Goal: Information Seeking & Learning: Find specific fact

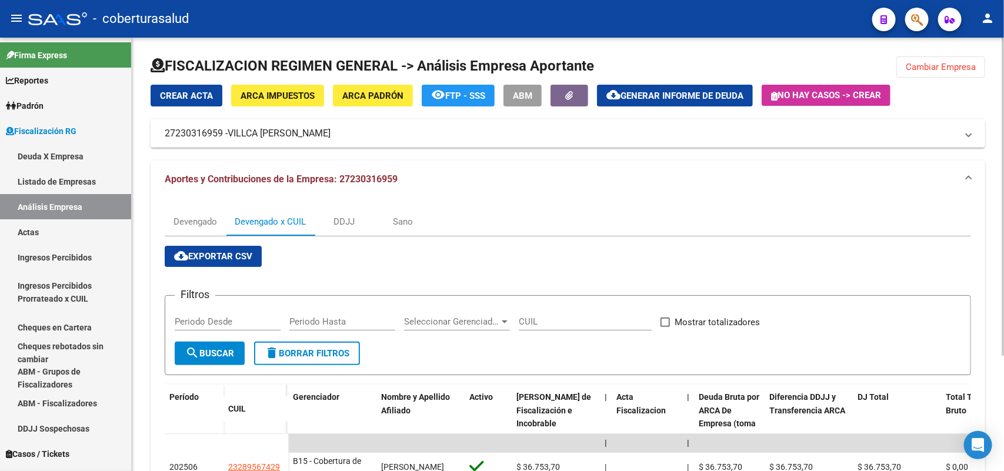
click at [935, 72] on button "Cambiar Empresa" at bounding box center [941, 66] width 89 height 21
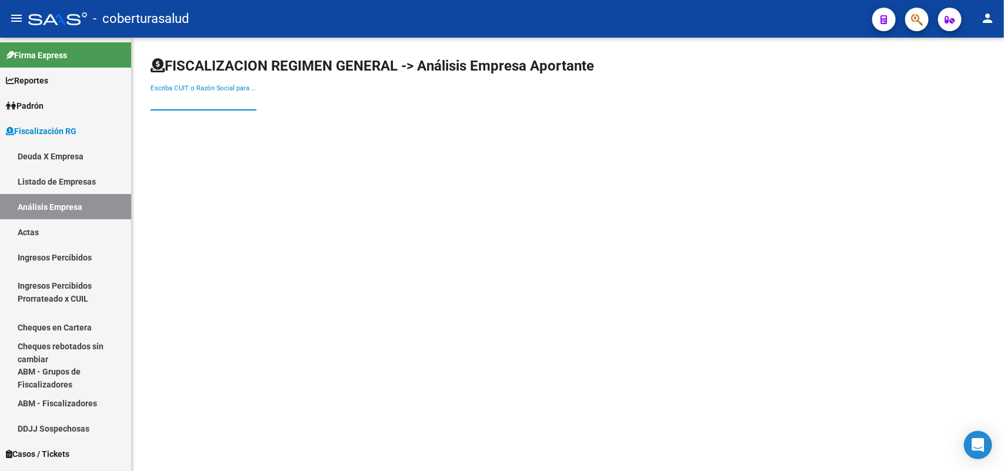
paste input "20256137888"
drag, startPoint x: 196, startPoint y: 95, endPoint x: 209, endPoint y: 104, distance: 16.2
click at [195, 96] on input "20256137888" at bounding box center [204, 101] width 106 height 11
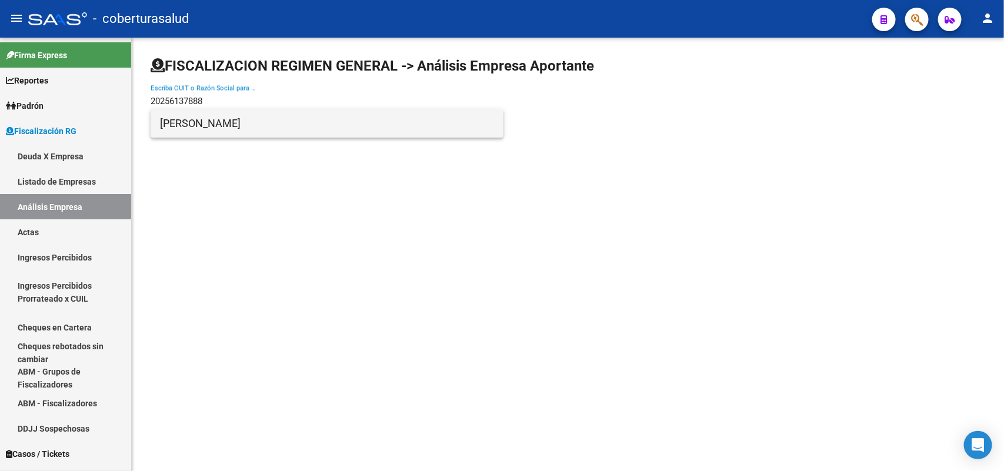
type input "20256137888"
click at [192, 124] on span "[PERSON_NAME]" at bounding box center [327, 123] width 334 height 28
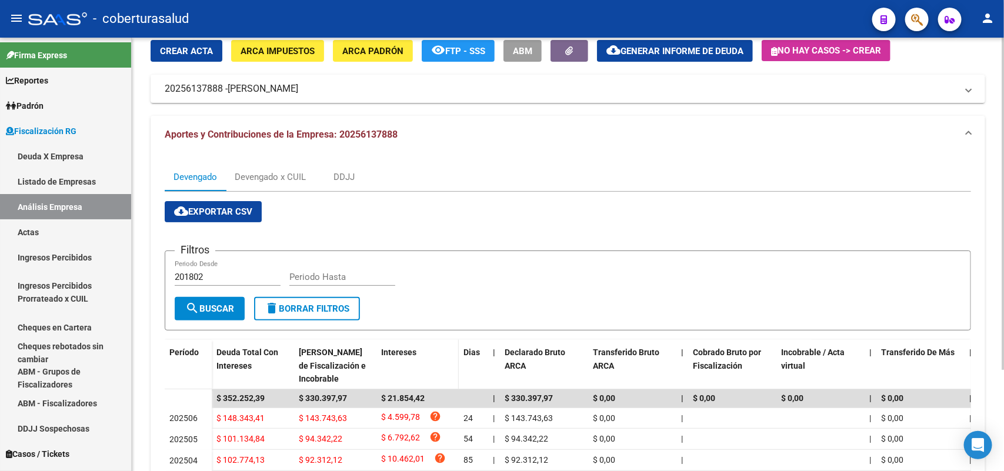
scroll to position [131, 0]
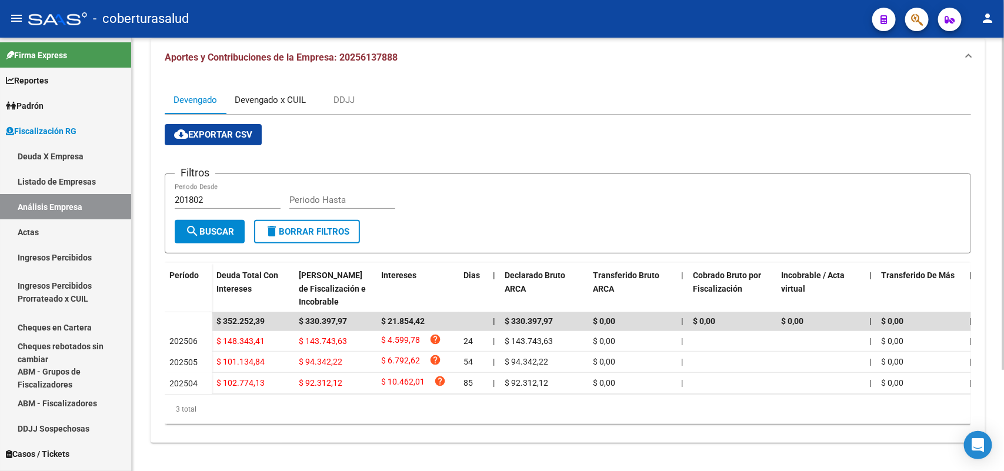
click at [298, 94] on div "Devengado x CUIL" at bounding box center [270, 100] width 71 height 13
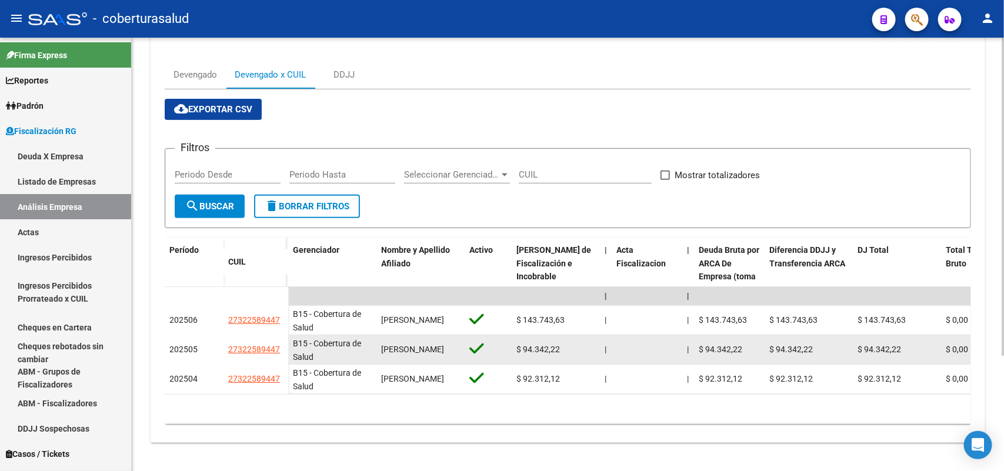
scroll to position [156, 0]
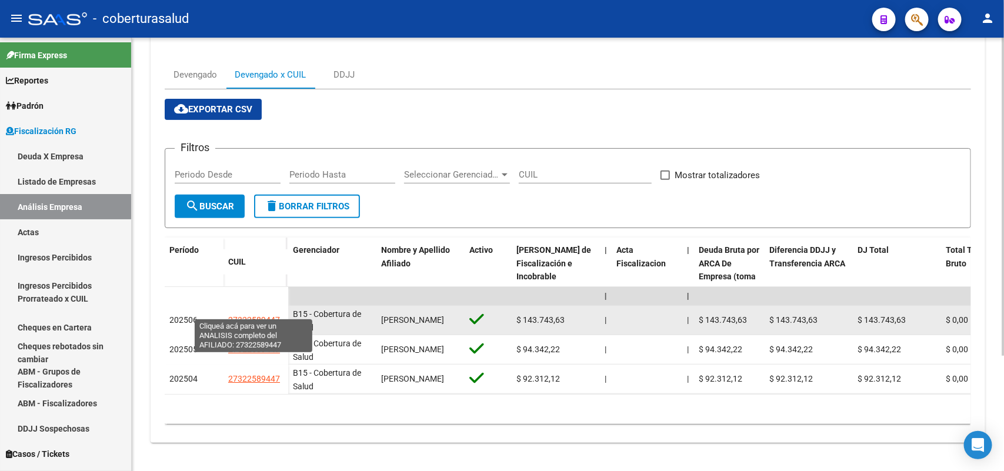
drag, startPoint x: 241, startPoint y: 304, endPoint x: 278, endPoint y: 305, distance: 37.1
click at [278, 315] on span "27322589447" at bounding box center [254, 319] width 52 height 9
copy span "27322589447"
type textarea "27322589447"
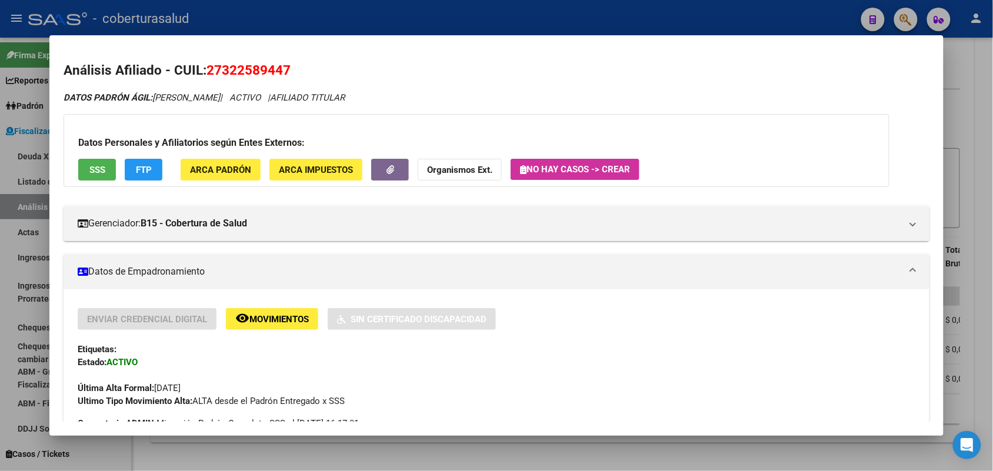
drag, startPoint x: 219, startPoint y: 65, endPoint x: 296, endPoint y: 62, distance: 77.1
click at [296, 62] on h2 "Análisis Afiliado - CUIL: 27322589447" at bounding box center [496, 71] width 865 height 20
copy span "27322589447"
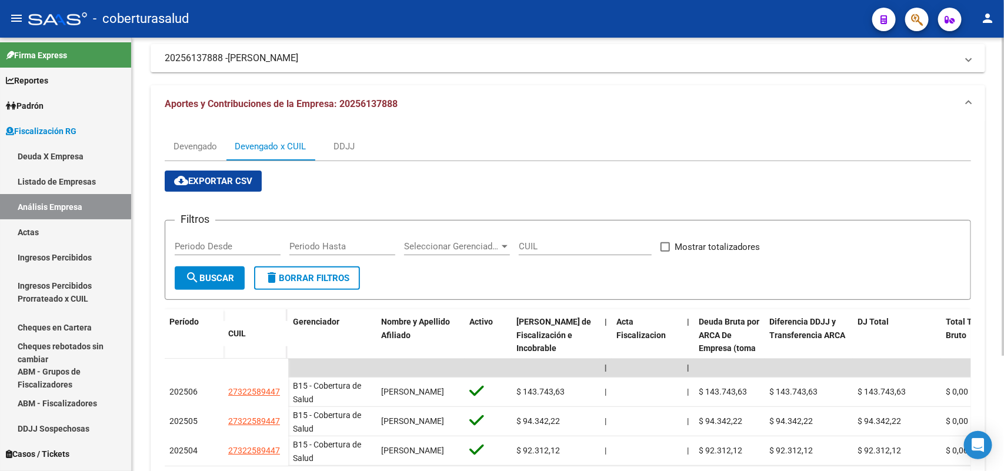
scroll to position [0, 0]
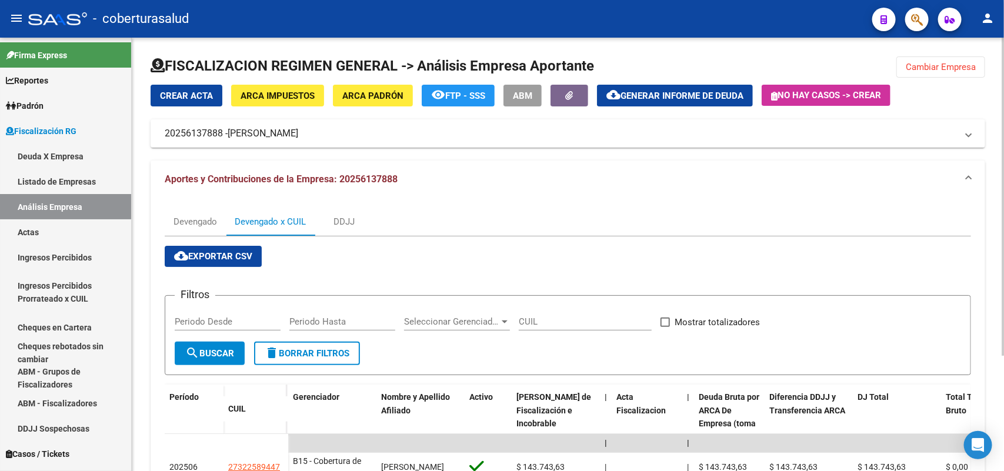
click at [906, 65] on span "Cambiar Empresa" at bounding box center [941, 67] width 70 height 11
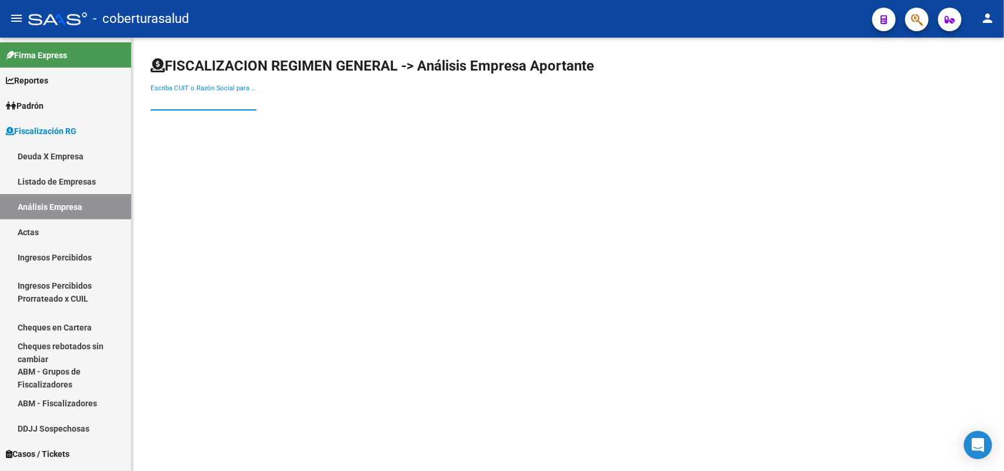
click at [201, 104] on input "Escriba CUIT o Razón Social para buscar" at bounding box center [204, 101] width 106 height 11
paste input "27363787466"
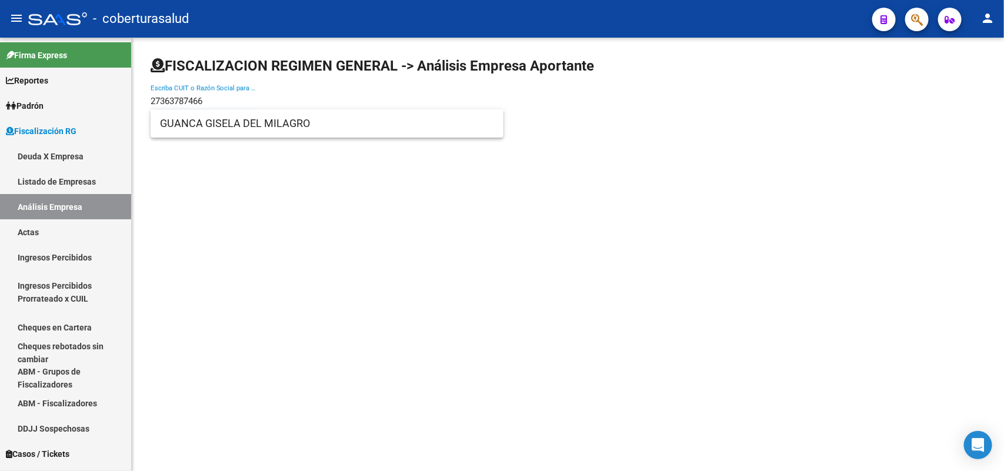
type input "27363787466"
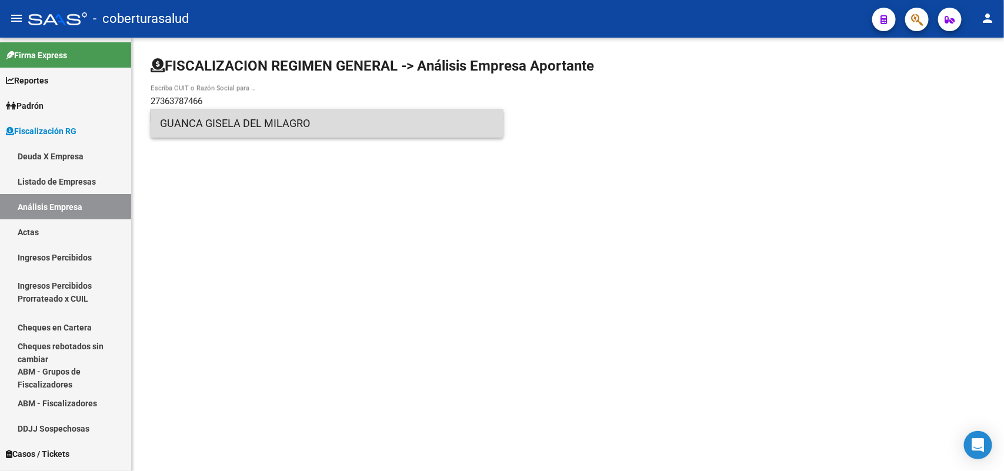
click at [208, 119] on span "GUANCA GISELA DEL MILAGRO" at bounding box center [327, 123] width 334 height 28
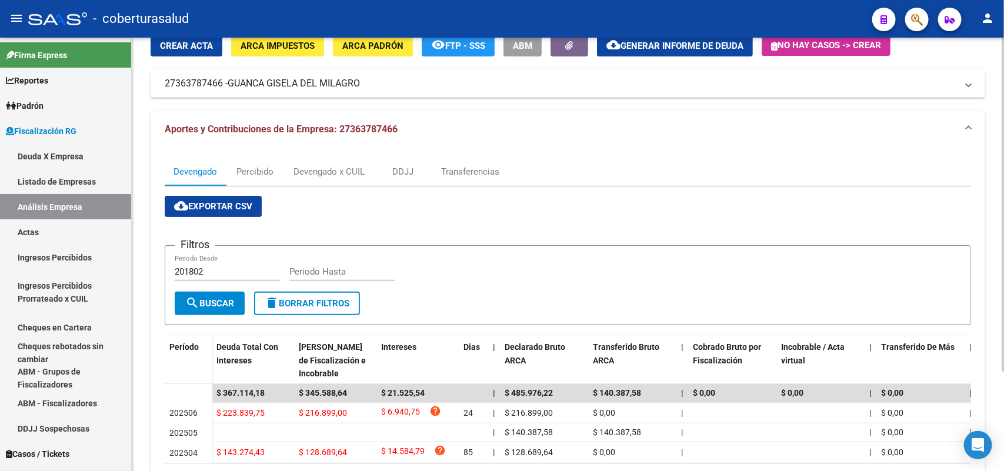
scroll to position [129, 0]
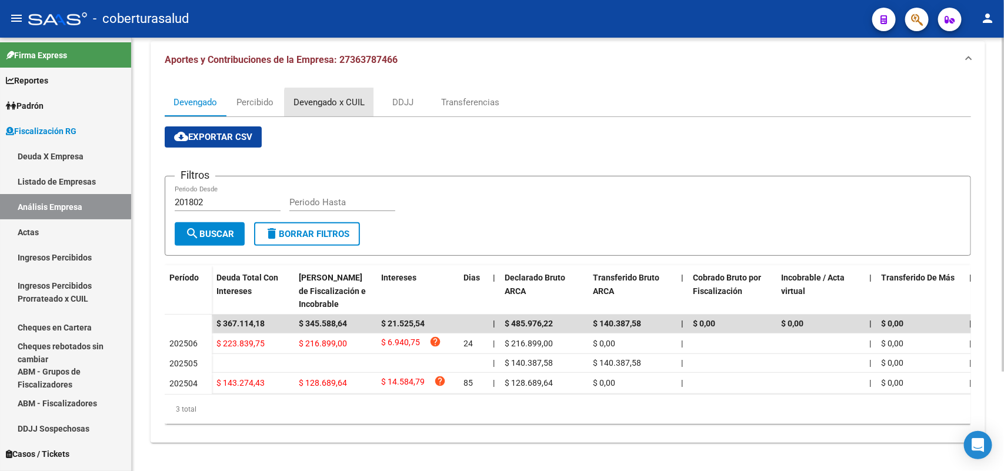
click at [336, 96] on div "Devengado x CUIL" at bounding box center [329, 102] width 71 height 13
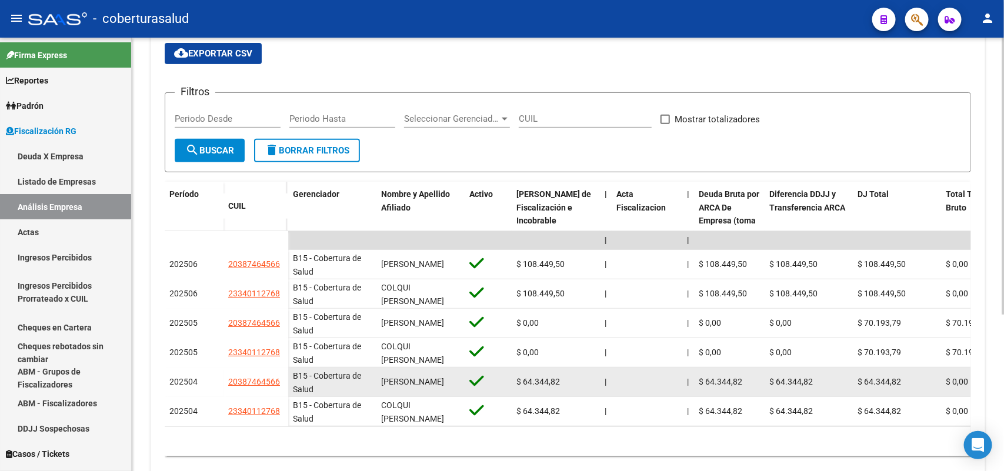
scroll to position [221, 0]
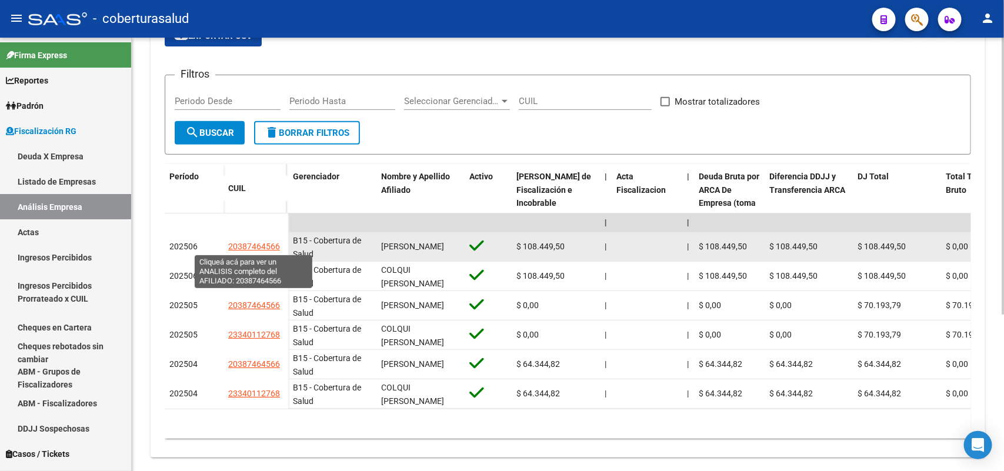
click at [237, 245] on span "20387464566" at bounding box center [254, 246] width 52 height 9
type textarea "20387464566"
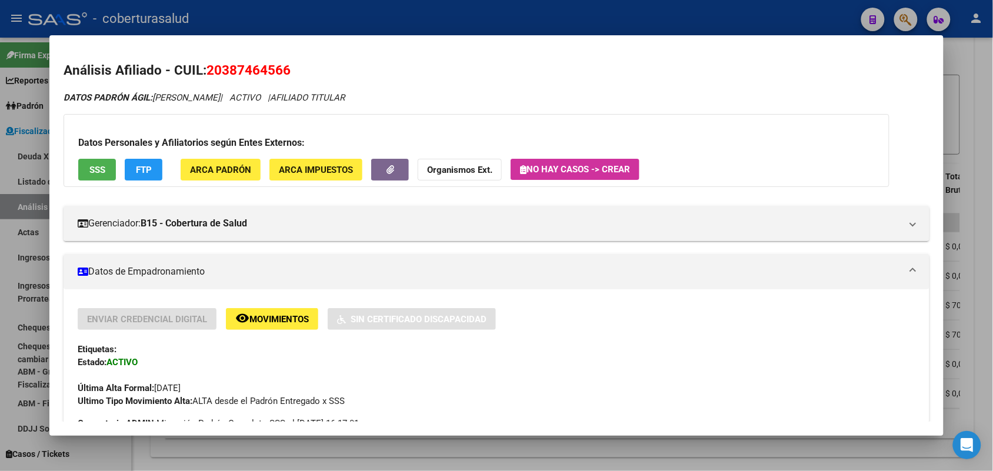
drag, startPoint x: 204, startPoint y: 71, endPoint x: 284, endPoint y: 74, distance: 80.1
click at [296, 68] on h2 "Análisis Afiliado - CUIL: 20387464566" at bounding box center [496, 71] width 865 height 20
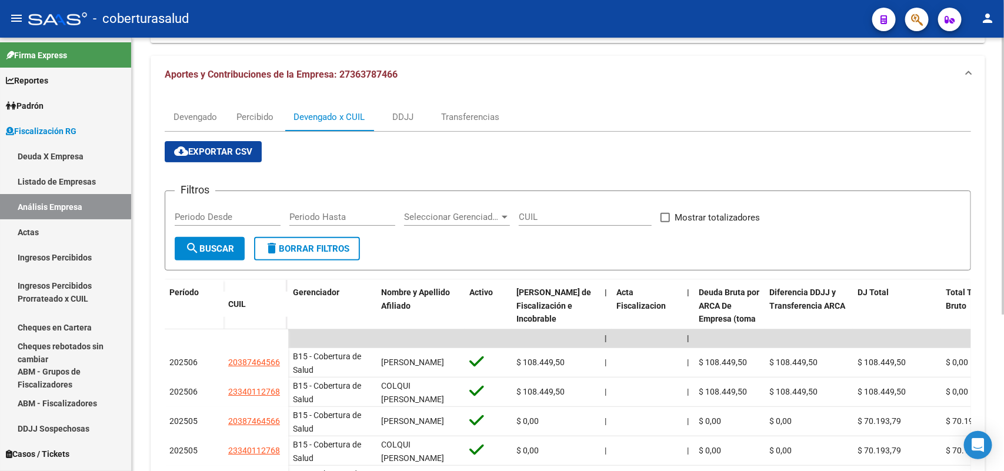
scroll to position [0, 0]
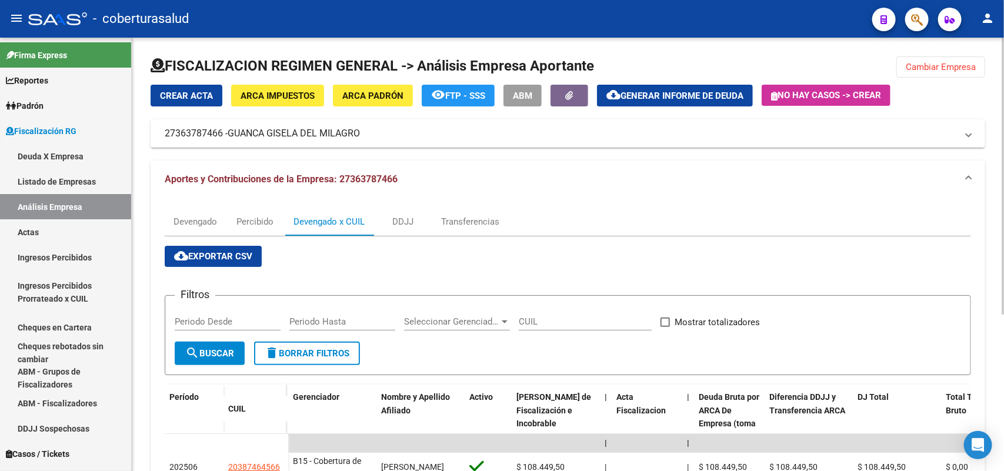
click at [906, 69] on span "Cambiar Empresa" at bounding box center [941, 67] width 70 height 11
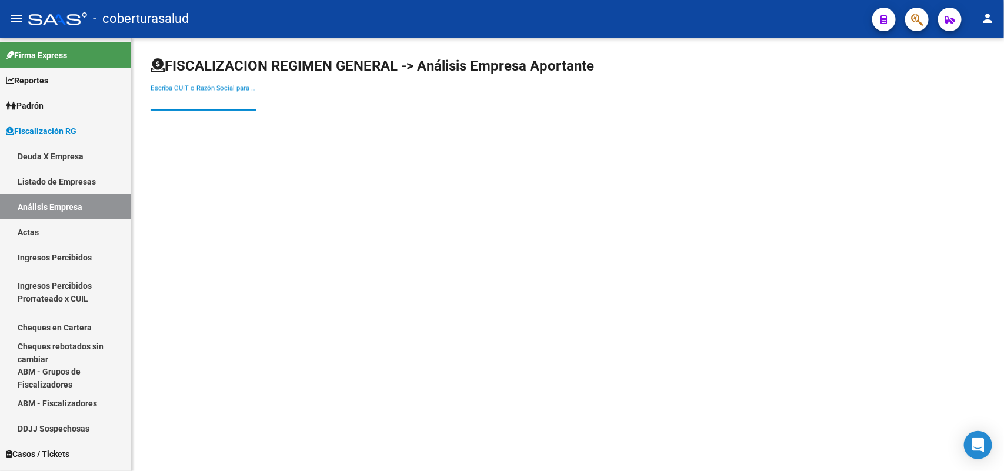
paste input "30687398498"
click at [234, 96] on input "30687398498" at bounding box center [204, 101] width 106 height 11
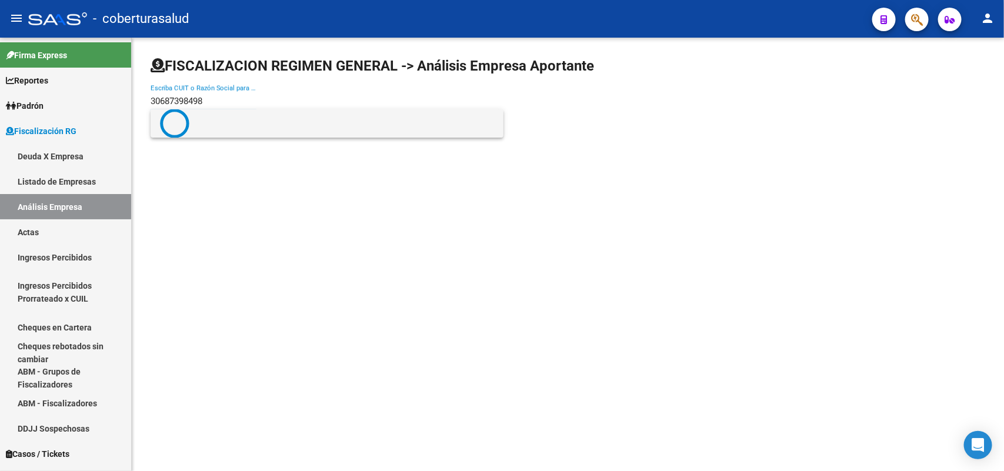
type input "30687398498"
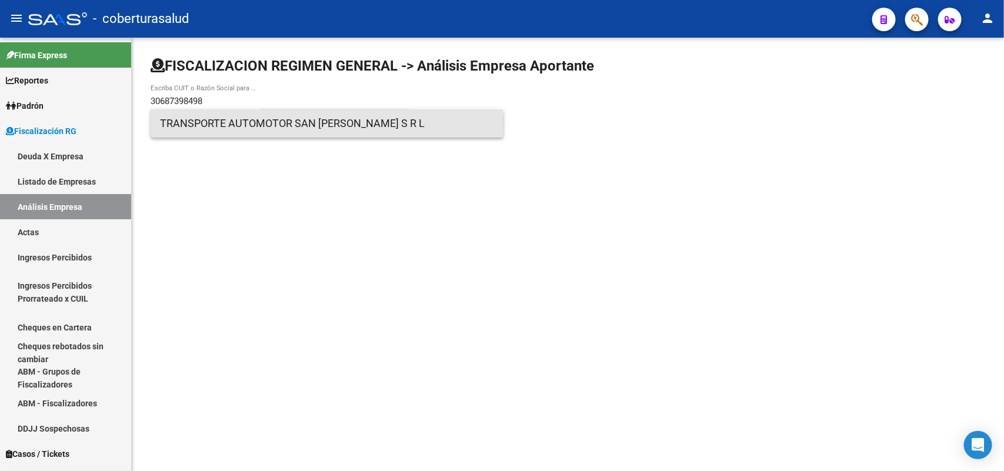
click at [233, 130] on span "TRANSPORTE AUTOMOTOR SAN [PERSON_NAME] S R L" at bounding box center [327, 123] width 334 height 28
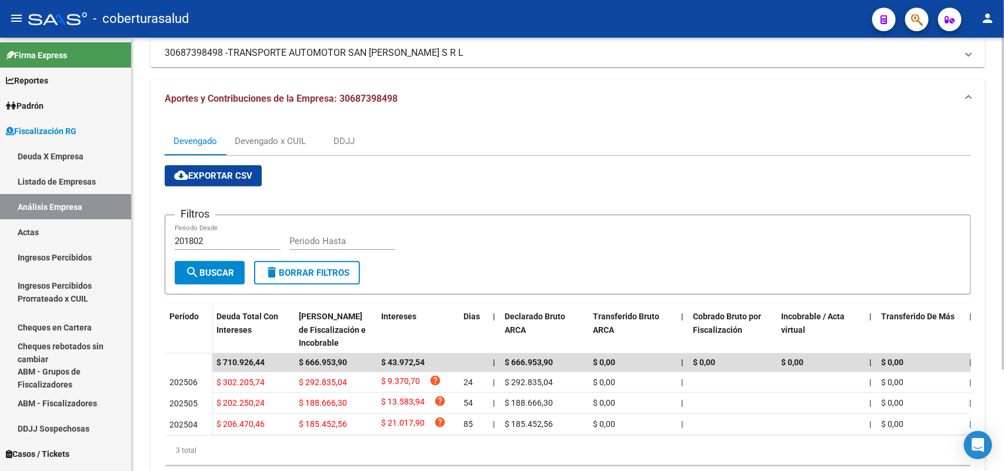
scroll to position [58, 0]
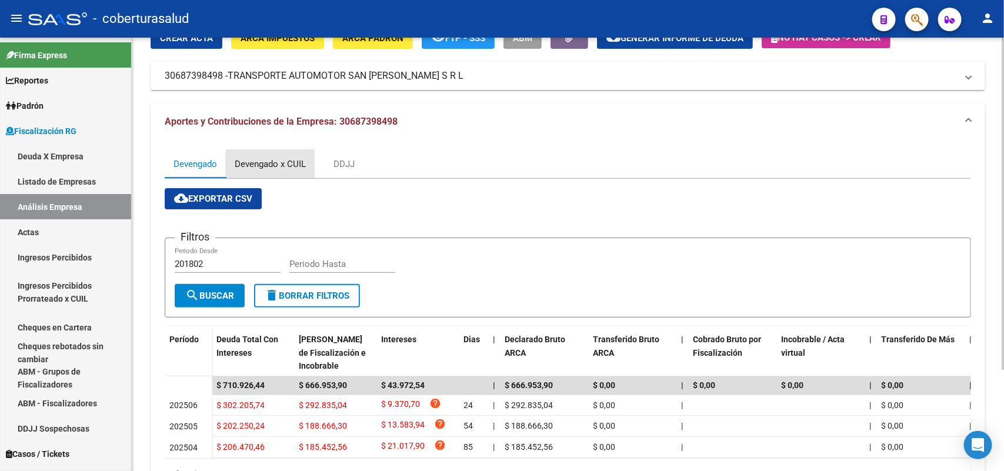
click at [284, 168] on div "Devengado x CUIL" at bounding box center [270, 164] width 71 height 13
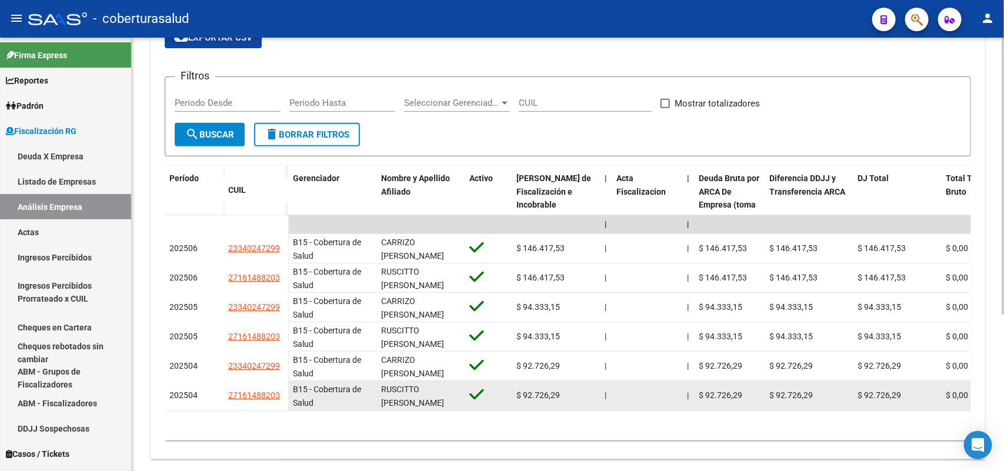
scroll to position [221, 0]
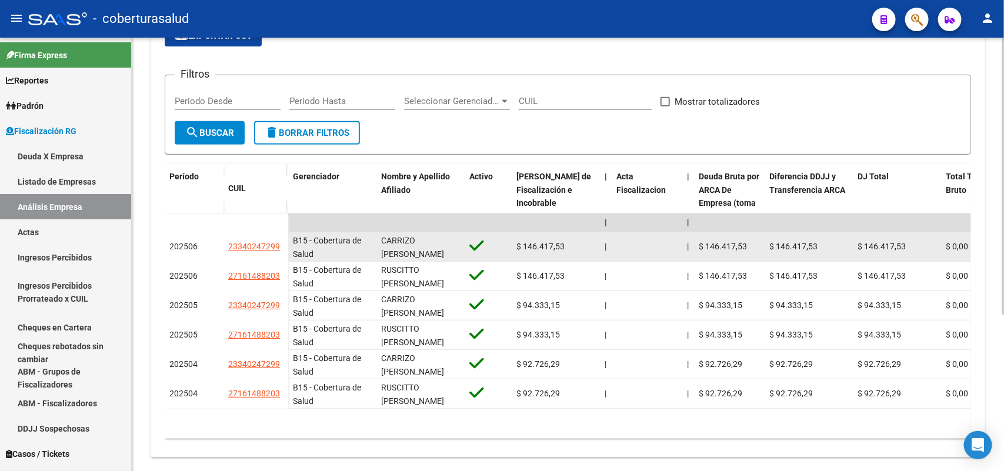
drag, startPoint x: 230, startPoint y: 249, endPoint x: 275, endPoint y: 251, distance: 45.4
click at [280, 250] on div "23340247299" at bounding box center [255, 247] width 55 height 14
copy span "23340247299"
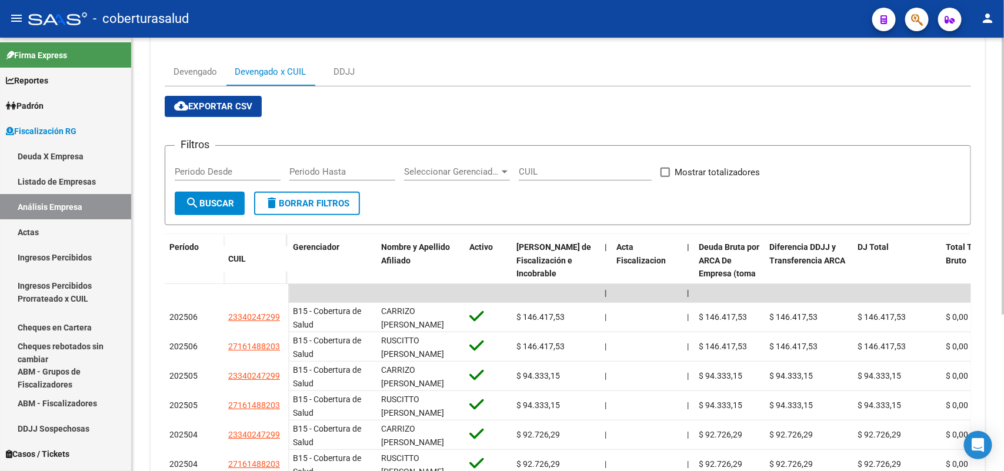
scroll to position [0, 0]
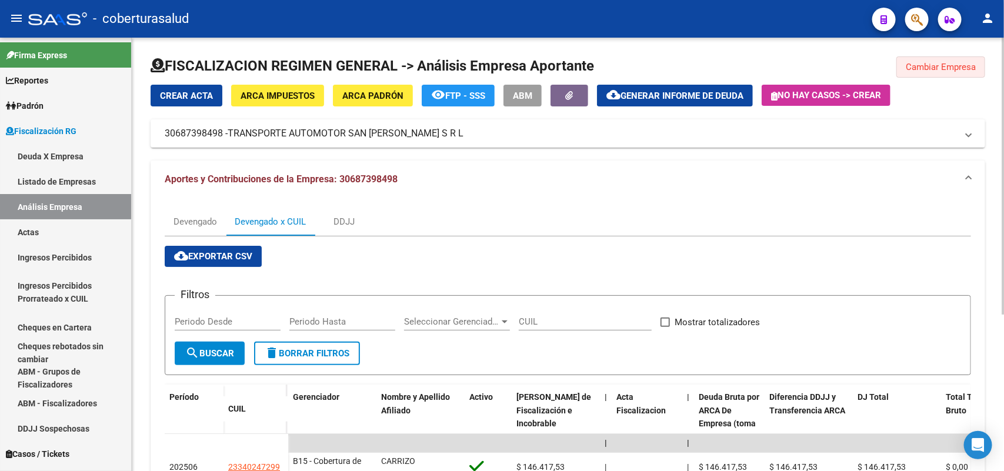
click at [922, 68] on span "Cambiar Empresa" at bounding box center [941, 67] width 70 height 11
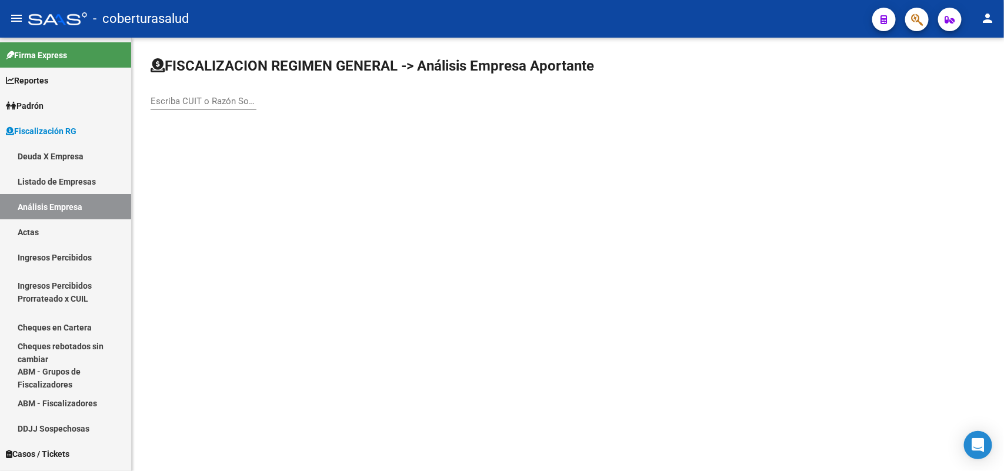
click at [206, 93] on div "Escriba CUIT o Razón Social para buscar" at bounding box center [204, 97] width 106 height 25
paste input "30708713593"
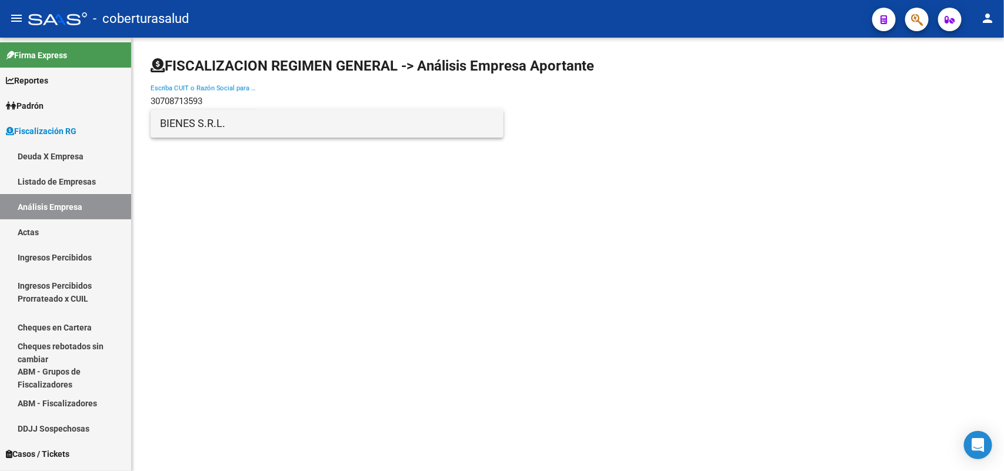
type input "30708713593"
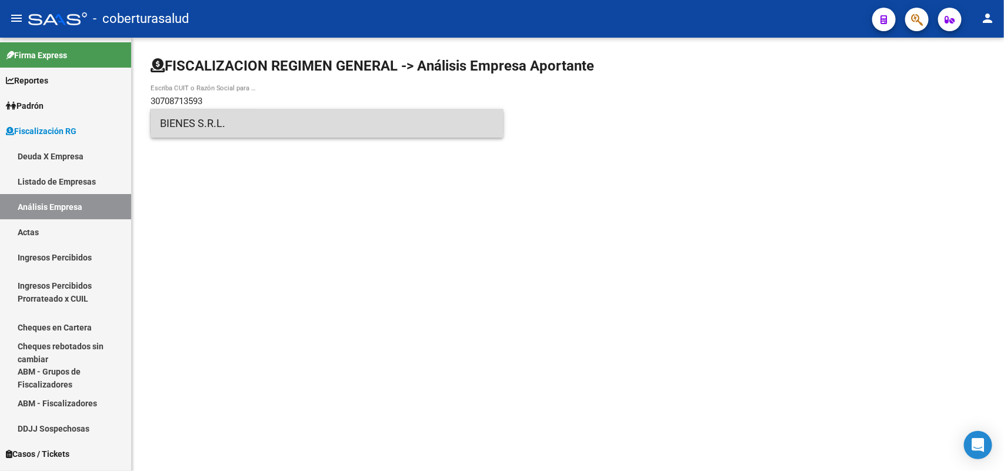
click at [214, 125] on span "BIENES S.R.L." at bounding box center [327, 123] width 334 height 28
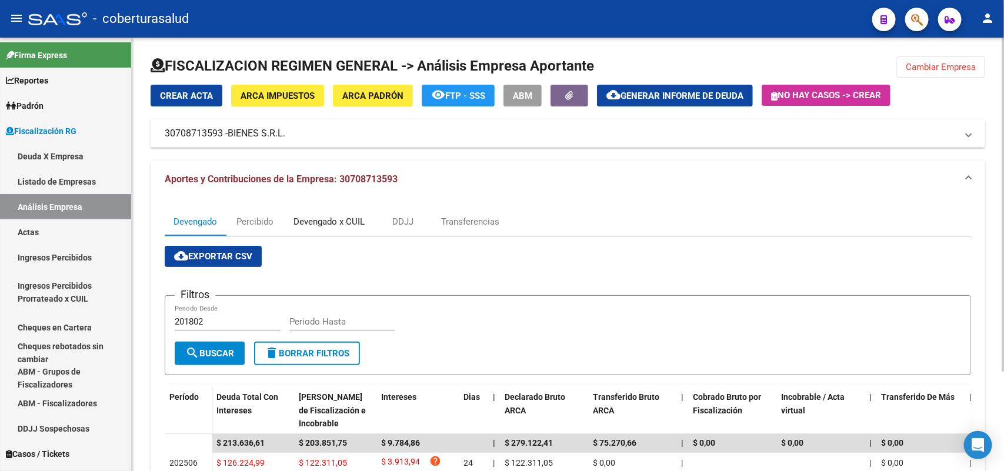
click at [358, 215] on div "Devengado x CUIL" at bounding box center [329, 221] width 71 height 13
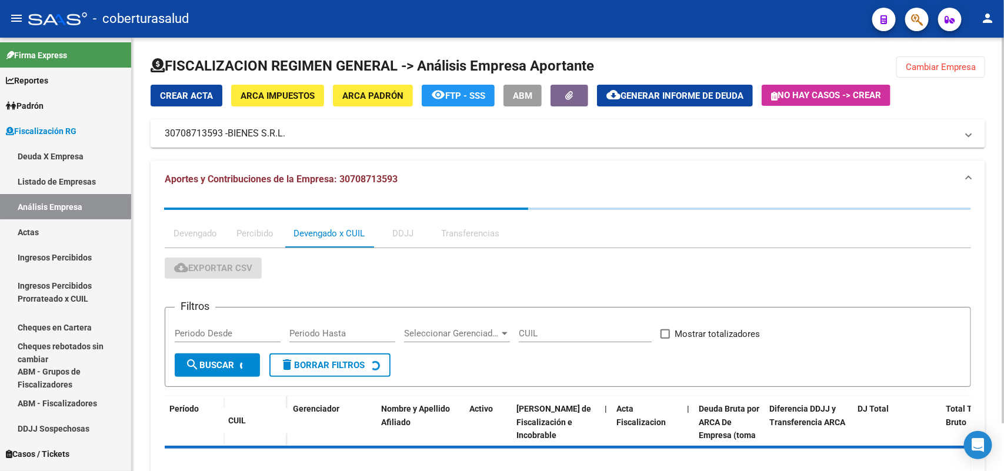
scroll to position [54, 0]
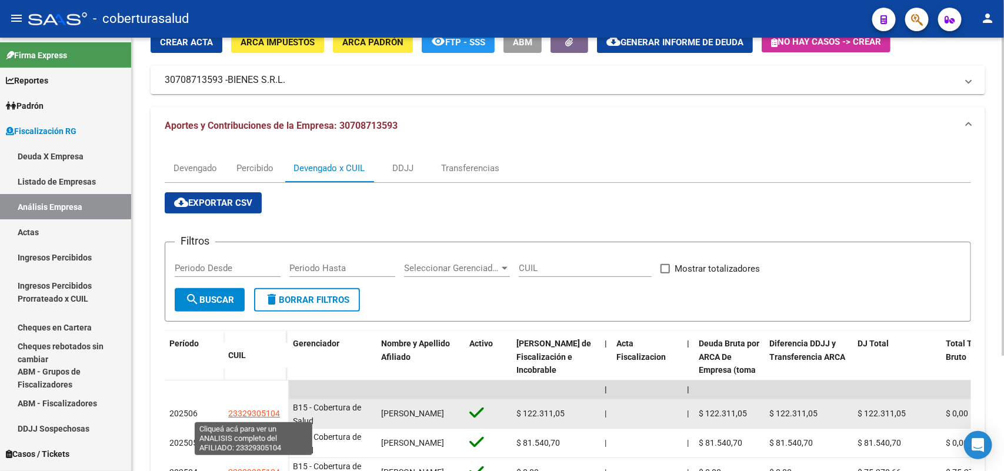
drag, startPoint x: 231, startPoint y: 412, endPoint x: 278, endPoint y: 415, distance: 47.2
click at [278, 415] on span "23329305104" at bounding box center [254, 413] width 52 height 9
copy span "3329305104"
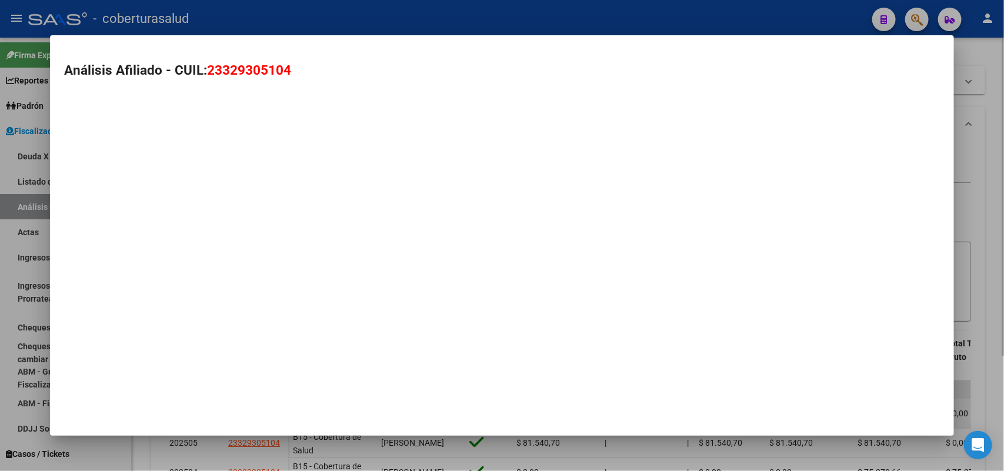
type textarea "23329305104"
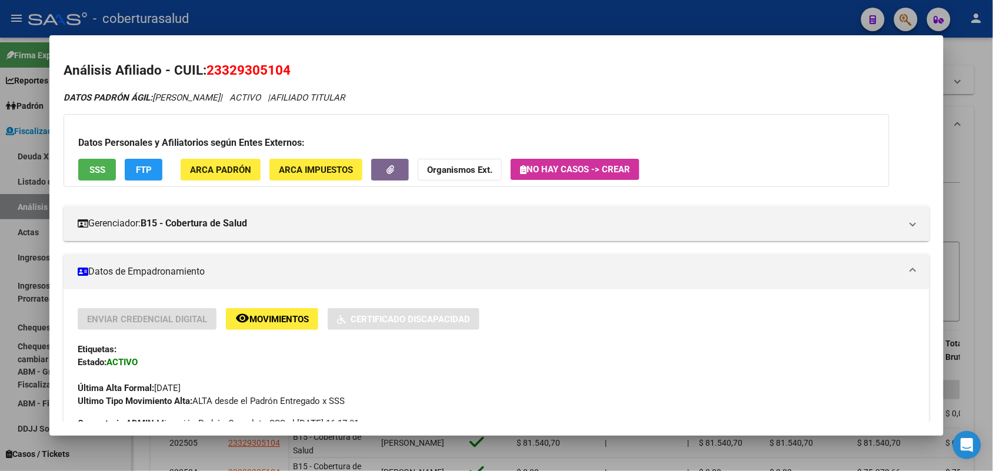
drag, startPoint x: 238, startPoint y: 65, endPoint x: 284, endPoint y: 66, distance: 45.3
click at [295, 62] on h2 "Análisis Afiliado - CUIL: 23329305104" at bounding box center [496, 71] width 865 height 20
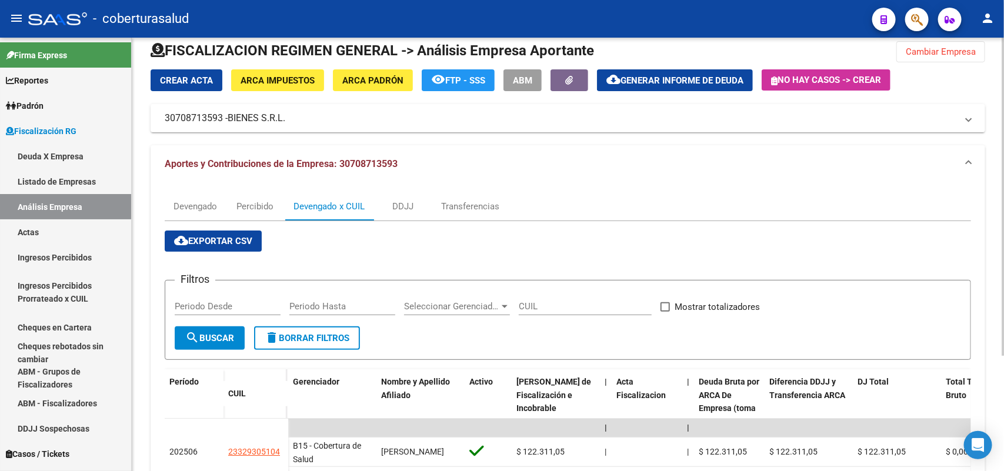
scroll to position [0, 0]
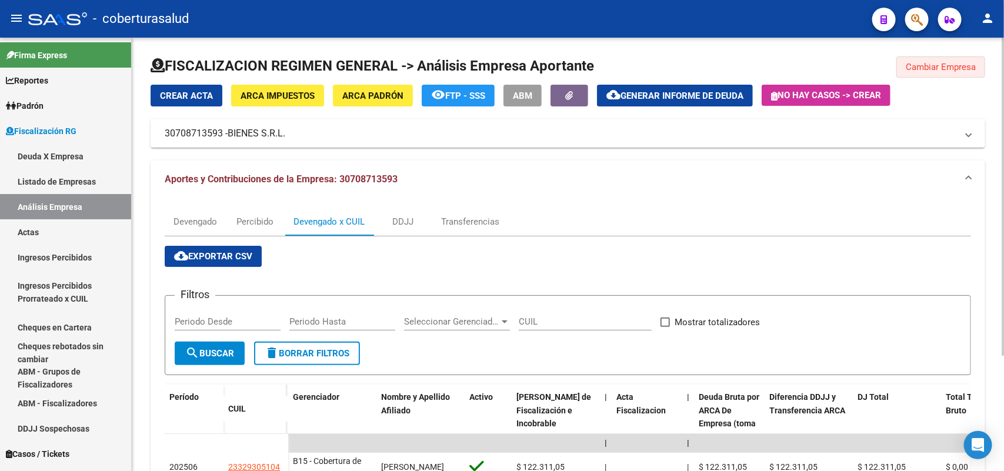
click at [915, 69] on span "Cambiar Empresa" at bounding box center [941, 67] width 70 height 11
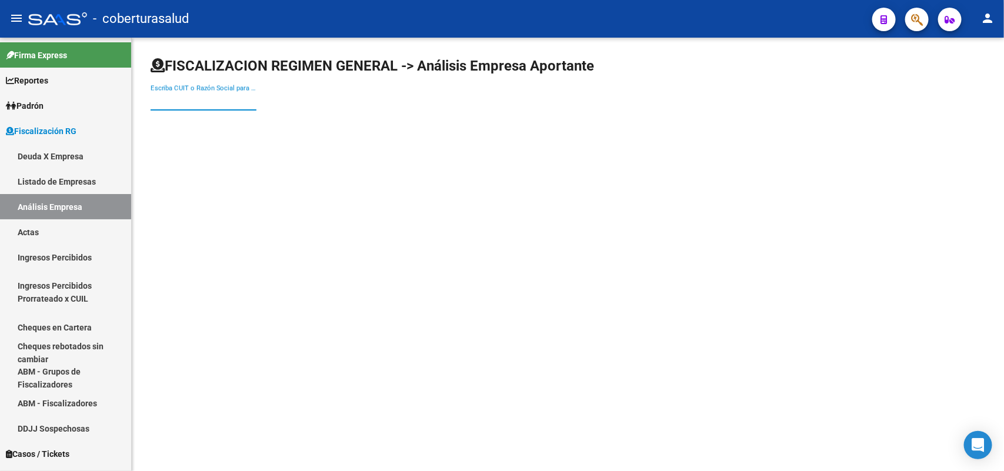
paste input "30716868385"
click at [196, 104] on input "30716868385" at bounding box center [204, 101] width 106 height 11
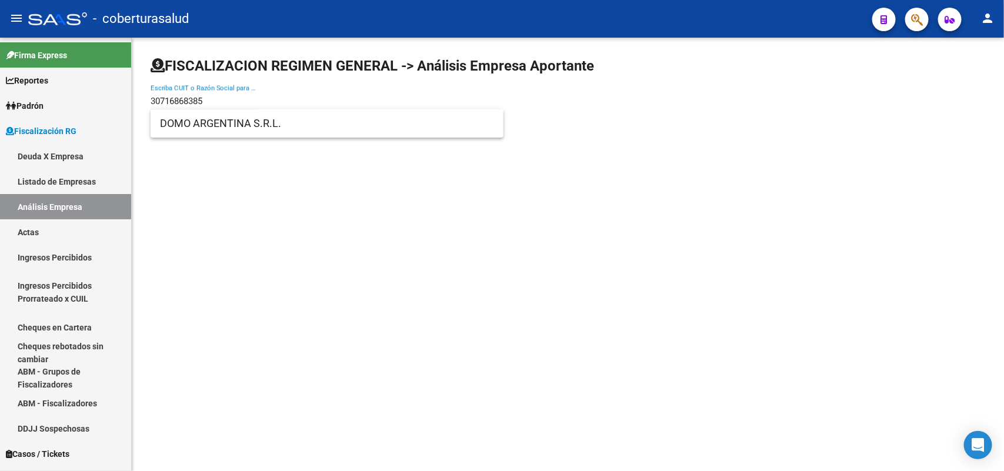
type input "30716868385"
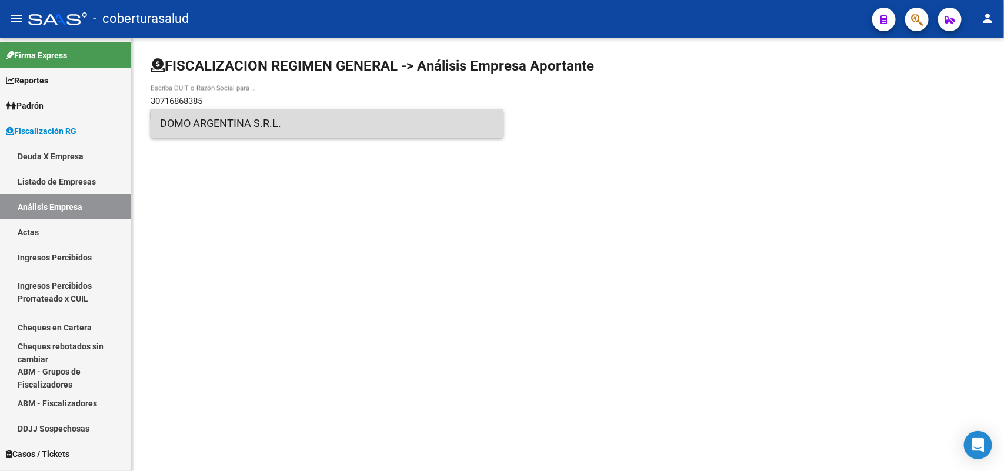
click at [204, 121] on span "DOMO ARGENTINA S.R.L." at bounding box center [327, 123] width 334 height 28
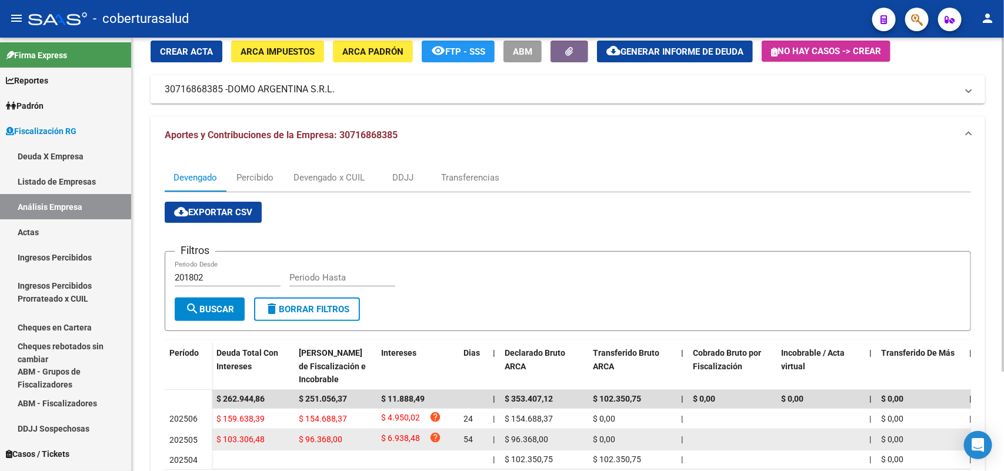
scroll to position [129, 0]
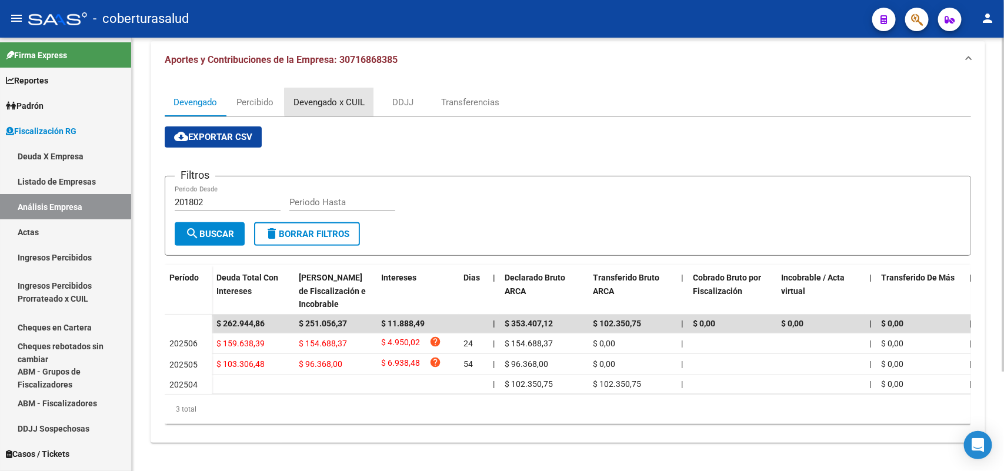
drag, startPoint x: 336, startPoint y: 91, endPoint x: 343, endPoint y: 99, distance: 10.4
click at [337, 96] on div "Devengado x CUIL" at bounding box center [329, 102] width 71 height 13
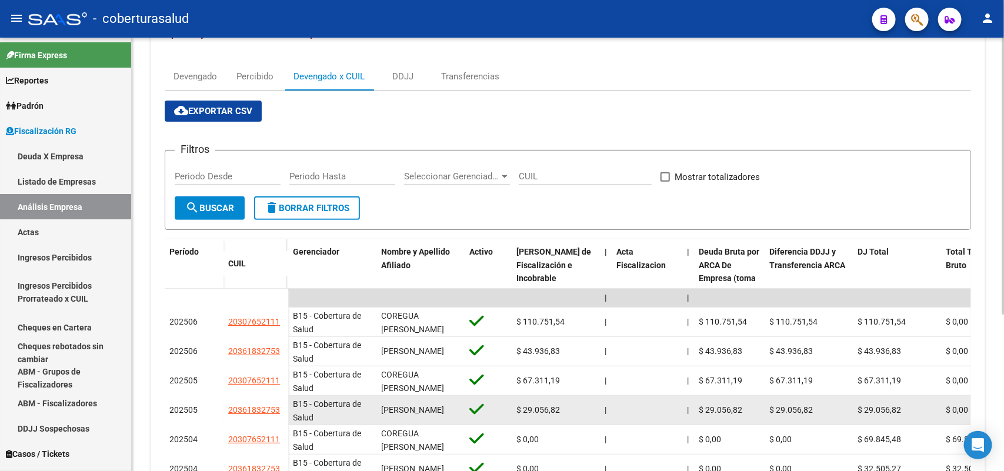
scroll to position [221, 0]
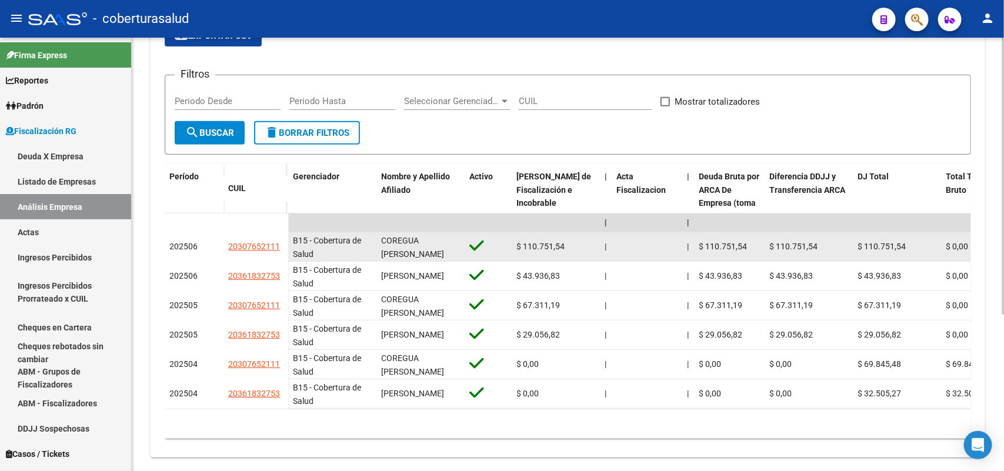
drag, startPoint x: 225, startPoint y: 242, endPoint x: 282, endPoint y: 242, distance: 57.7
click at [282, 242] on datatable-body-cell "20307652111" at bounding box center [256, 246] width 65 height 29
copy span "20307652111"
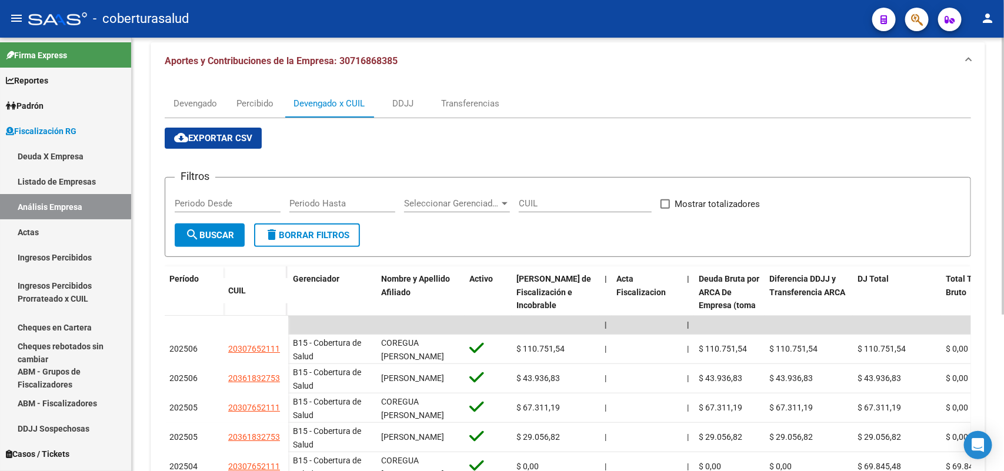
scroll to position [0, 0]
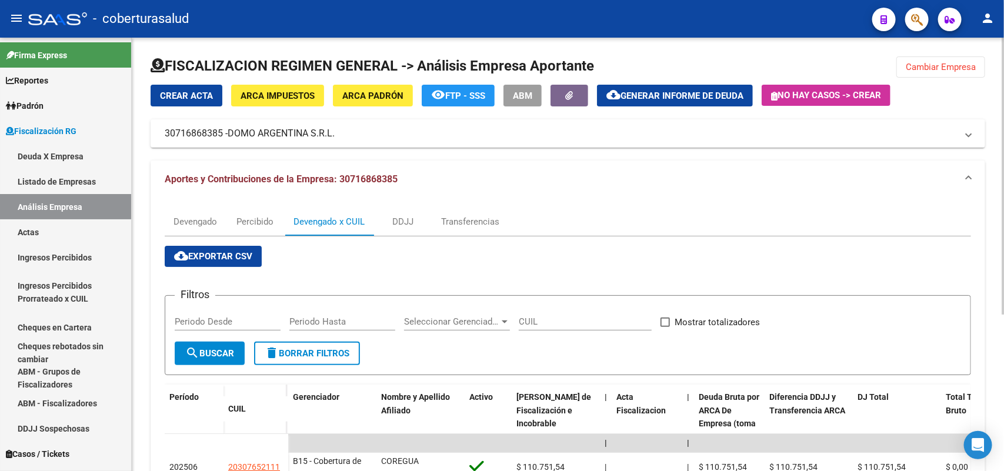
click at [945, 54] on div "FISCALIZACION REGIMEN GENERAL -> Análisis Empresa Aportante Cambiar Empresa Cre…" at bounding box center [568, 372] width 872 height 669
click at [939, 66] on span "Cambiar Empresa" at bounding box center [941, 67] width 70 height 11
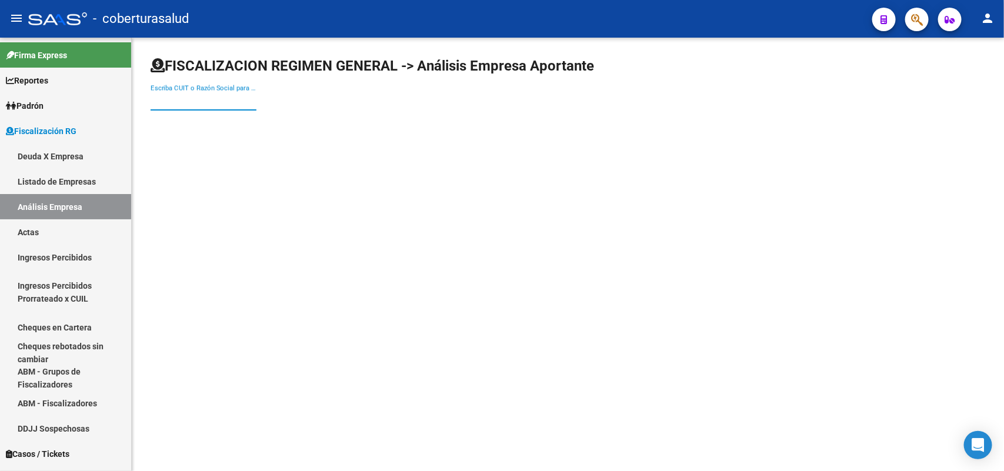
click at [168, 97] on input "Escriba CUIT o Razón Social para buscar" at bounding box center [204, 101] width 106 height 11
paste input "20927791901"
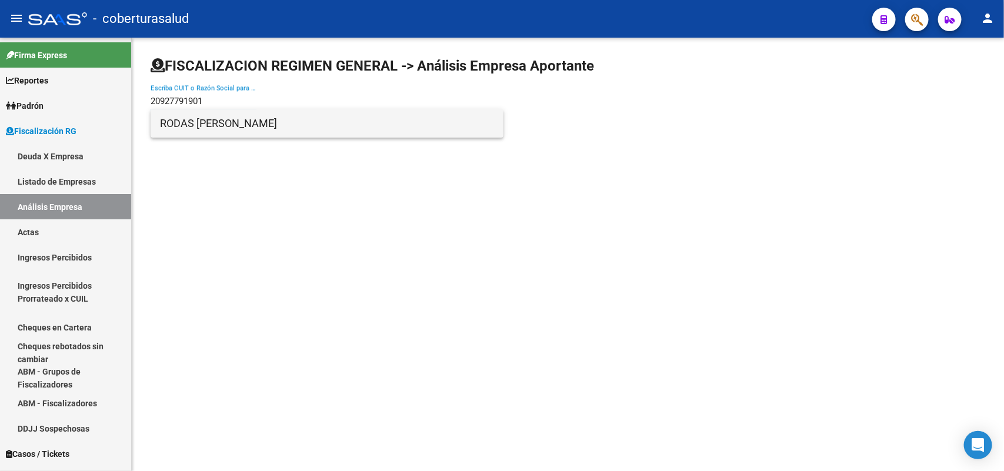
type input "20927791901"
click at [265, 122] on span "RODAS [PERSON_NAME]" at bounding box center [327, 123] width 334 height 28
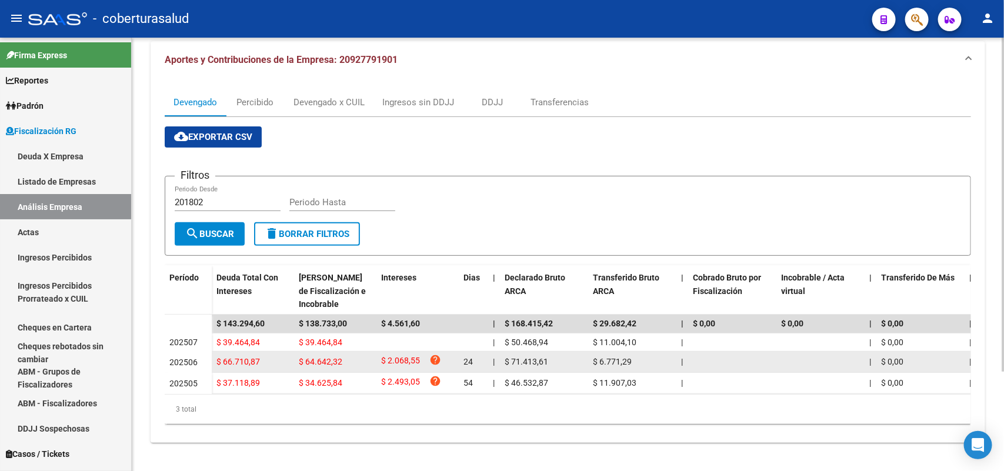
scroll to position [129, 0]
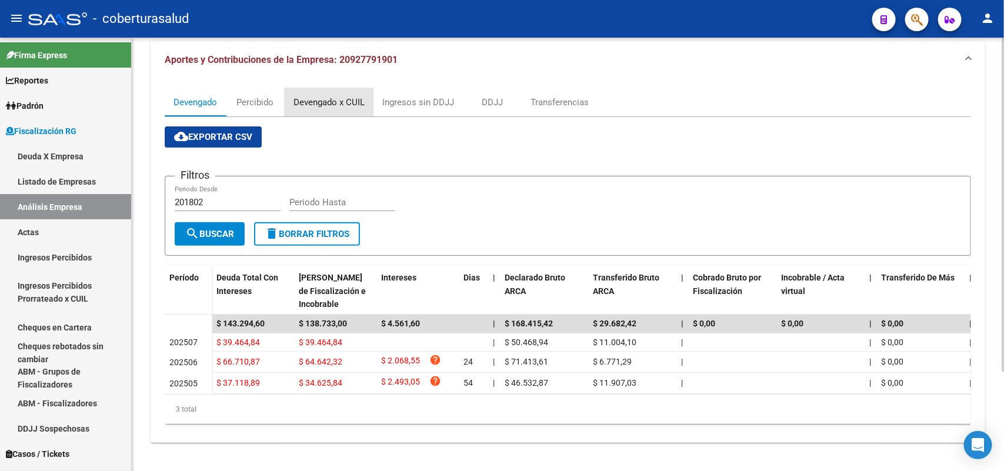
click at [318, 96] on div "Devengado x CUIL" at bounding box center [329, 102] width 71 height 13
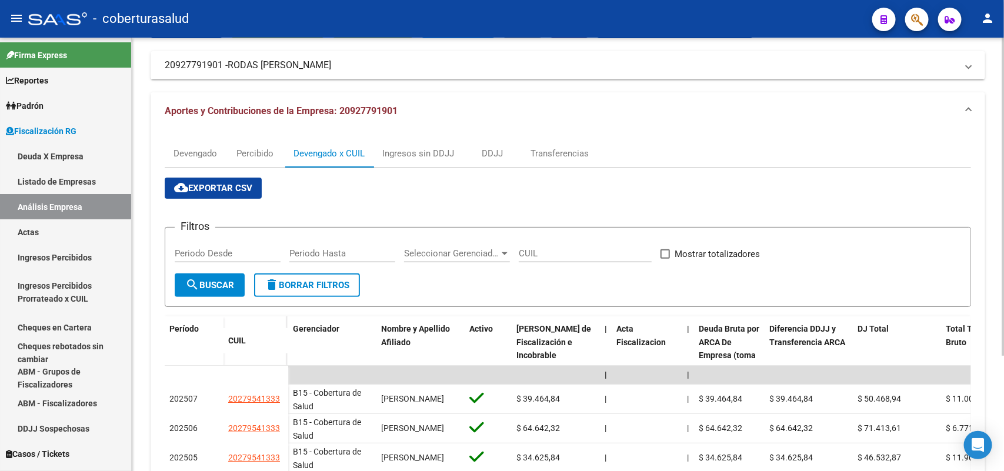
scroll to position [156, 0]
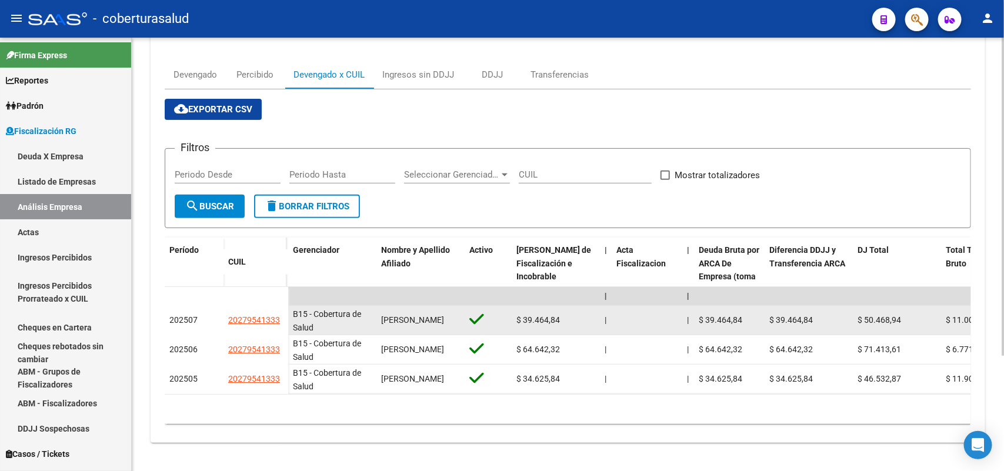
drag, startPoint x: 225, startPoint y: 310, endPoint x: 281, endPoint y: 309, distance: 55.3
click at [281, 309] on datatable-body-cell "20279541333" at bounding box center [256, 320] width 65 height 29
copy span "20279541333"
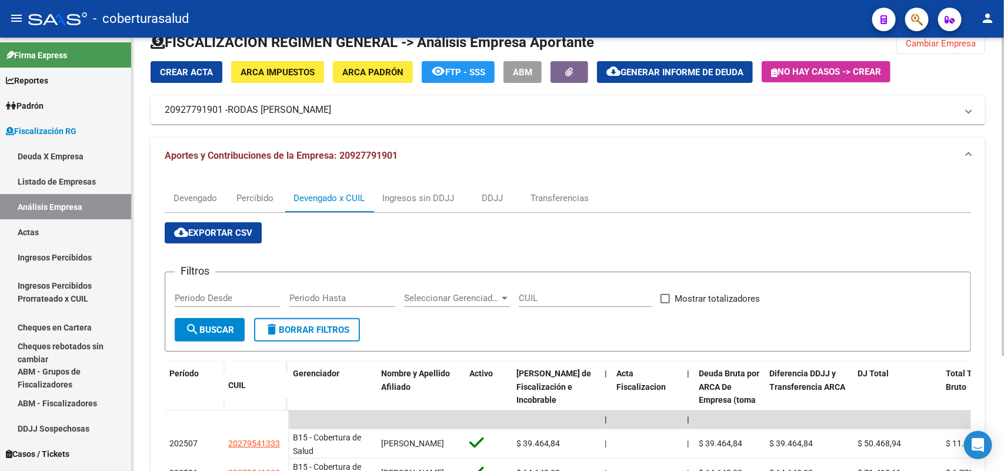
scroll to position [0, 0]
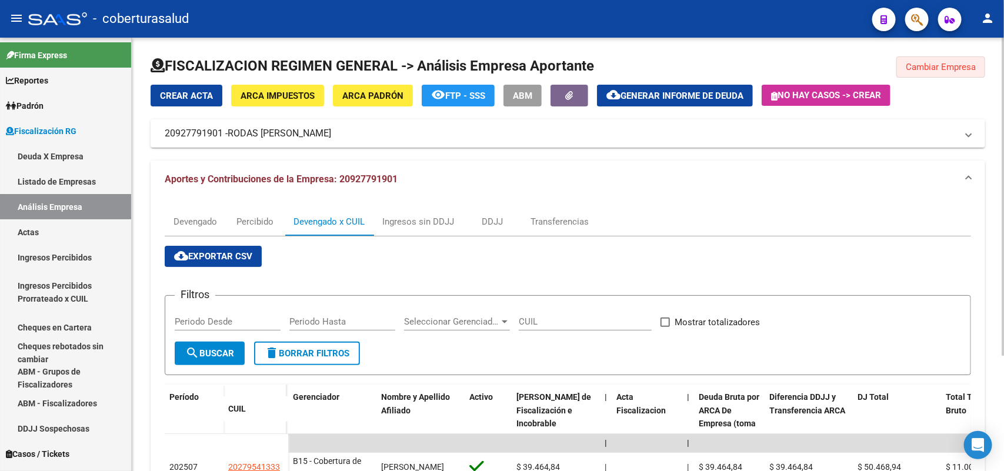
click at [948, 56] on button "Cambiar Empresa" at bounding box center [941, 66] width 89 height 21
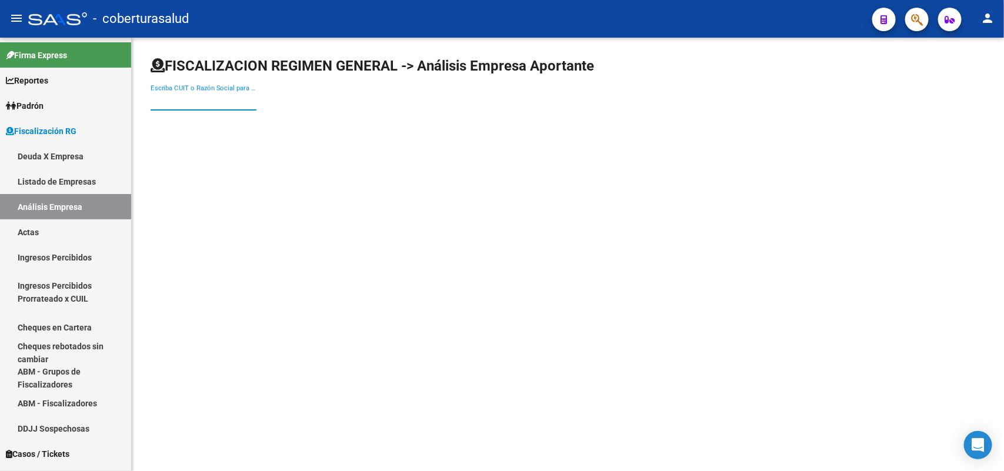
paste input "30716863111"
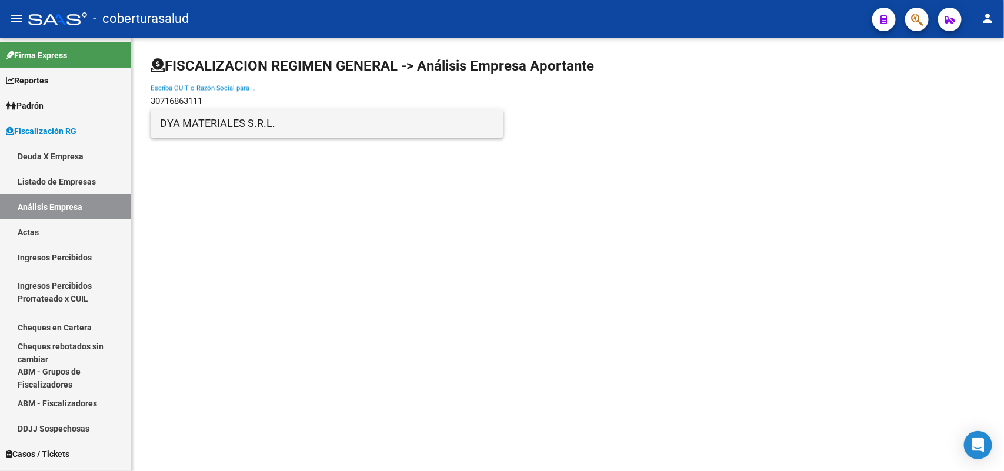
type input "30716863111"
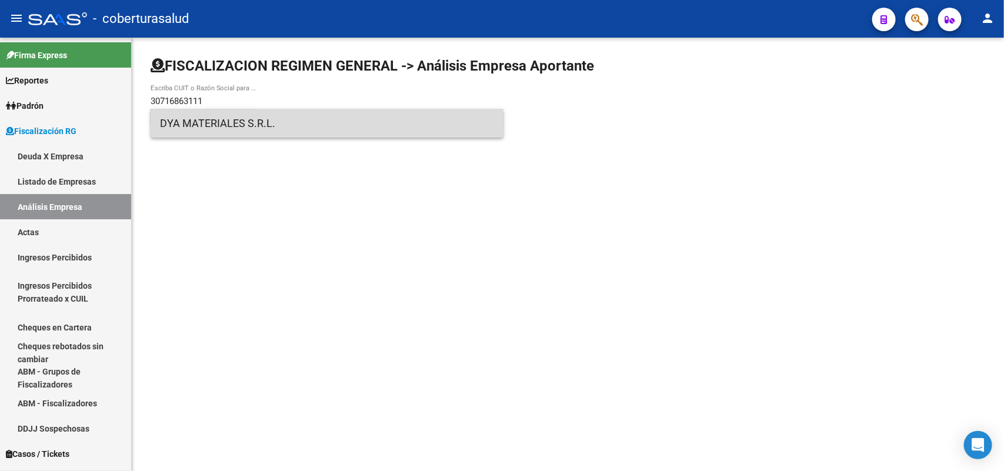
click at [206, 125] on span "DYA MATERIALES S.R.L." at bounding box center [327, 123] width 334 height 28
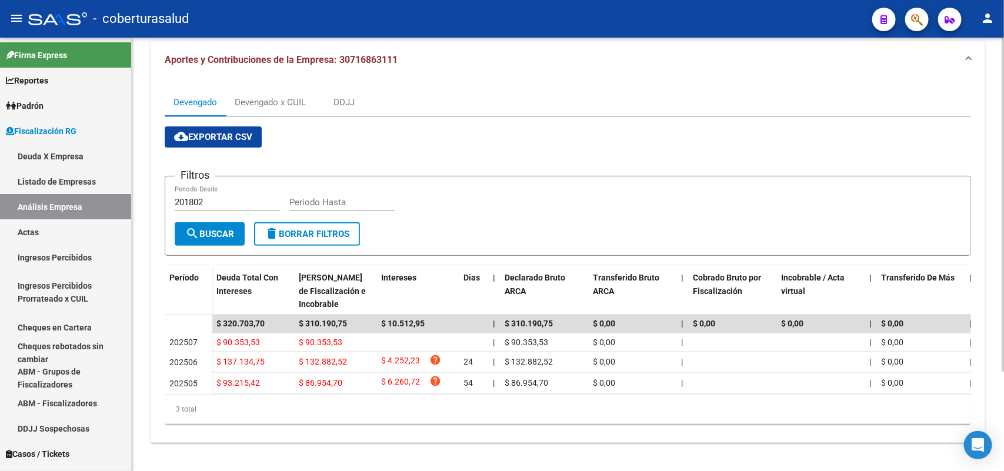
scroll to position [129, 0]
click at [258, 96] on div "Devengado x CUIL" at bounding box center [270, 102] width 71 height 13
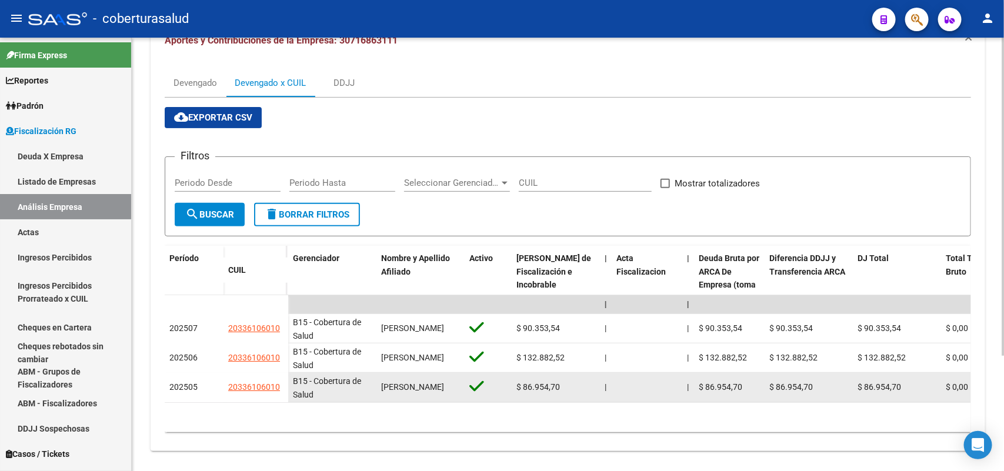
scroll to position [156, 0]
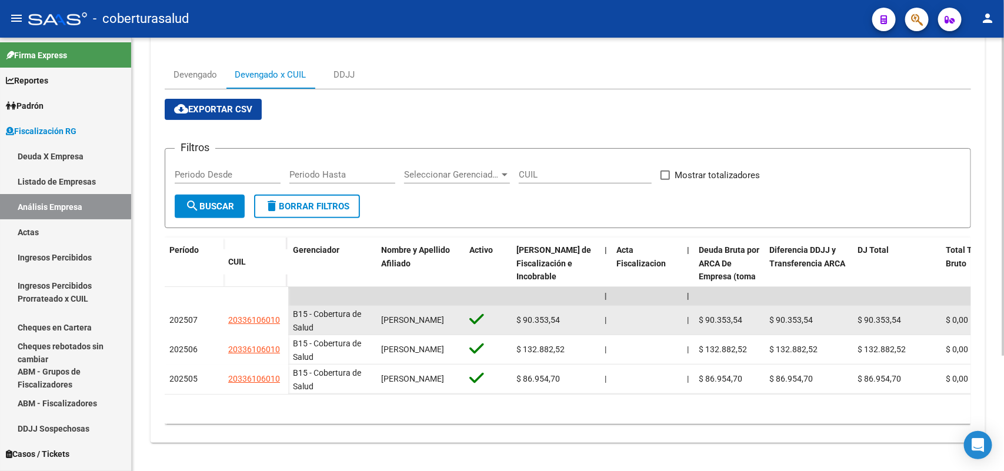
drag, startPoint x: 265, startPoint y: 309, endPoint x: 278, endPoint y: 307, distance: 13.1
click at [278, 315] on span "20336106010" at bounding box center [254, 319] width 52 height 9
copy span "20336106010"
type textarea "20336106010"
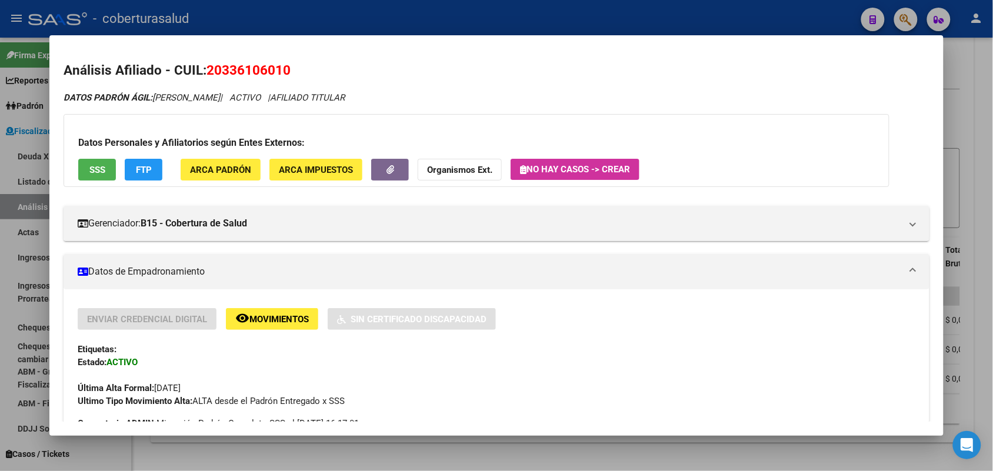
drag, startPoint x: 201, startPoint y: 66, endPoint x: 280, endPoint y: 72, distance: 79.0
click at [301, 66] on h2 "Análisis Afiliado - CUIL: 20336106010" at bounding box center [496, 71] width 865 height 20
copy span "20336106010"
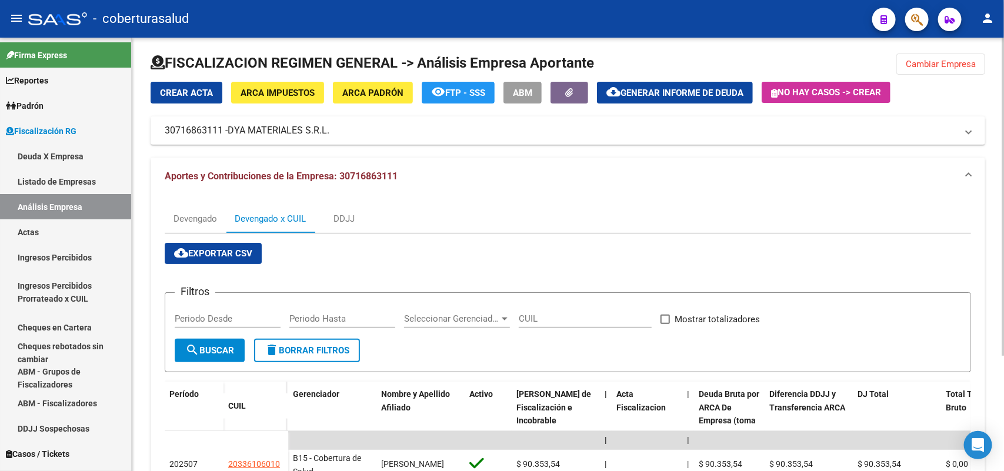
scroll to position [0, 0]
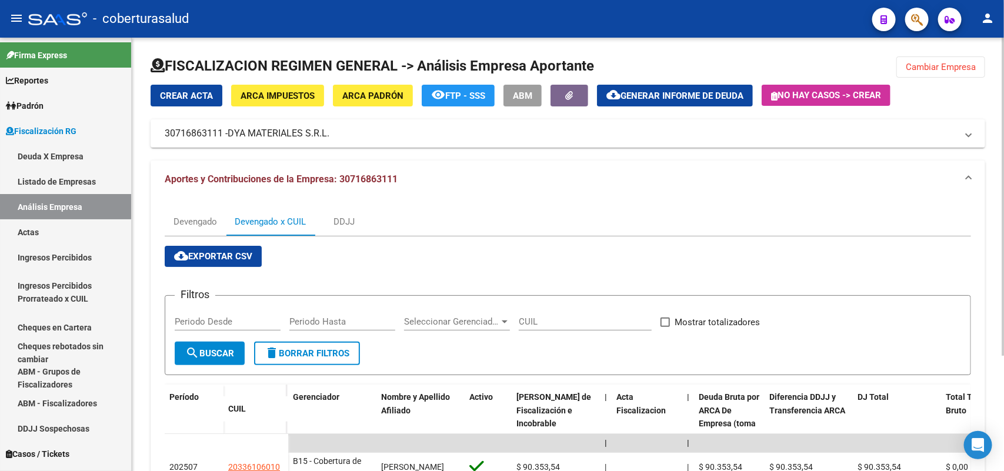
click at [934, 68] on span "Cambiar Empresa" at bounding box center [941, 67] width 70 height 11
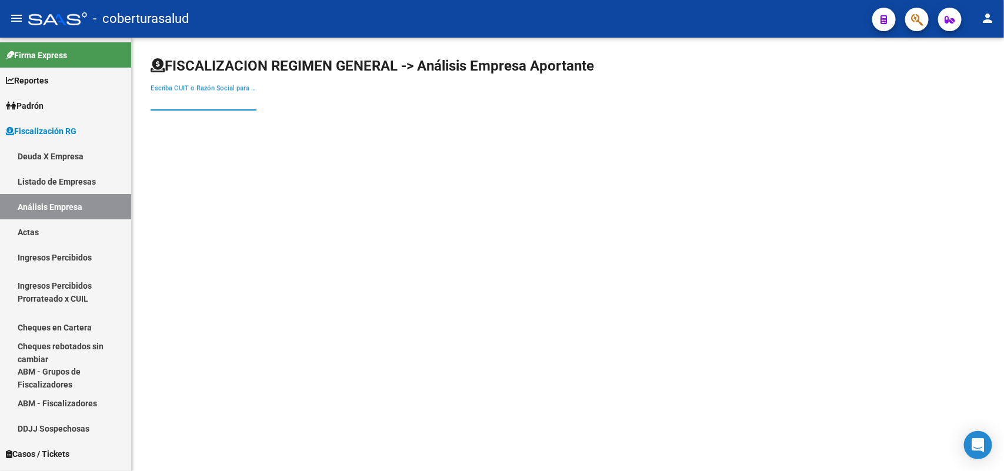
click at [232, 98] on input "Escriba CUIT o Razón Social para buscar" at bounding box center [204, 101] width 106 height 11
paste input "20106165360"
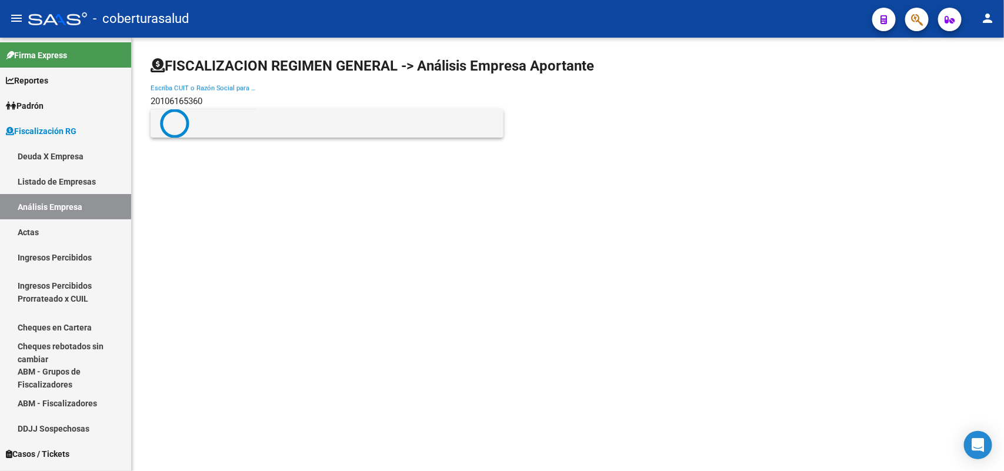
type input "20106165360"
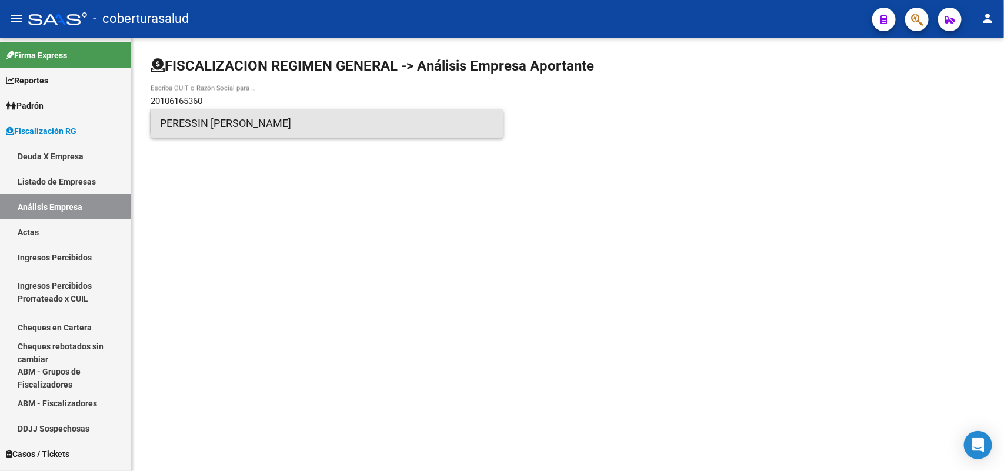
click at [221, 118] on span "PERESSIN [PERSON_NAME]" at bounding box center [327, 123] width 334 height 28
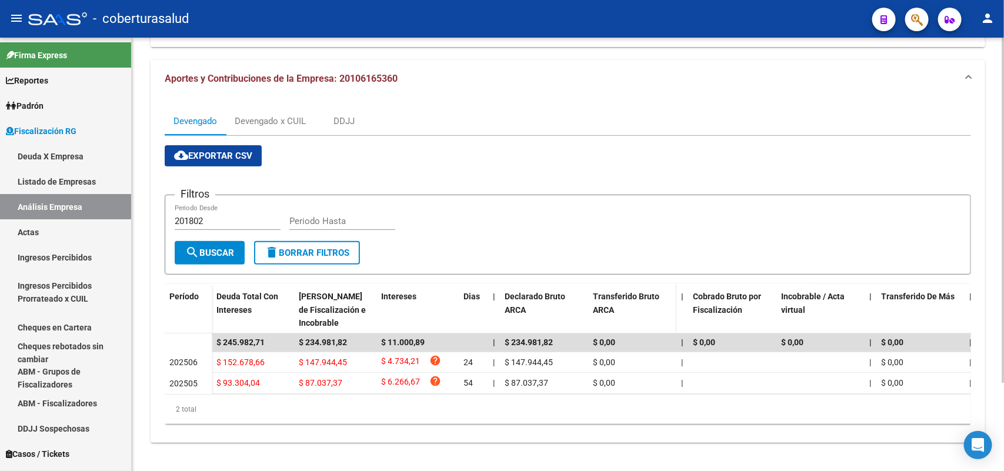
scroll to position [110, 0]
click at [293, 115] on div "Devengado x CUIL" at bounding box center [270, 121] width 71 height 13
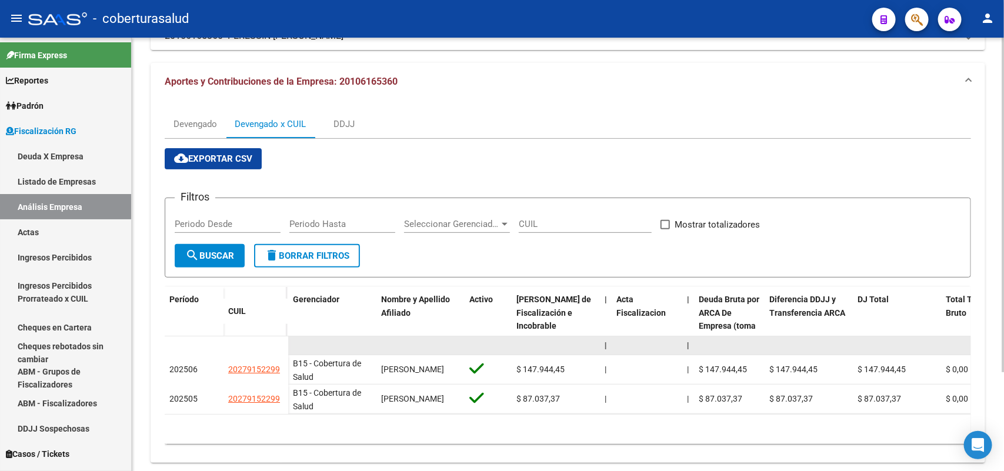
scroll to position [127, 0]
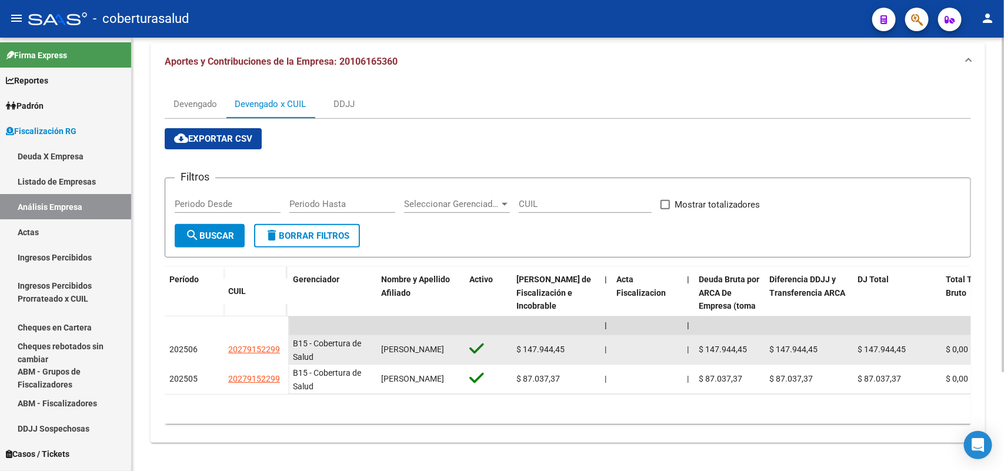
drag, startPoint x: 248, startPoint y: 336, endPoint x: 275, endPoint y: 332, distance: 27.3
click at [275, 335] on datatable-body-cell "20279152299" at bounding box center [256, 349] width 65 height 29
click at [242, 345] on span "20279152299" at bounding box center [254, 349] width 52 height 9
copy span "2027915229"
type textarea "20279152299"
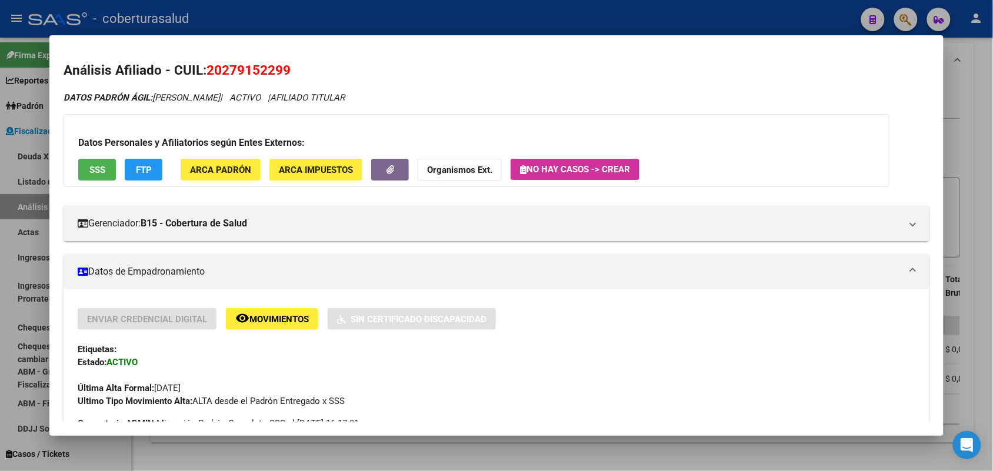
drag, startPoint x: 201, startPoint y: 68, endPoint x: 281, endPoint y: 83, distance: 81.5
click at [292, 69] on h2 "Análisis Afiliado - CUIL: 20279152299" at bounding box center [496, 71] width 865 height 20
click at [240, 65] on span "20279152299" at bounding box center [248, 69] width 84 height 15
drag, startPoint x: 207, startPoint y: 68, endPoint x: 286, endPoint y: 64, distance: 78.9
click at [286, 64] on span "20279152299" at bounding box center [248, 69] width 84 height 15
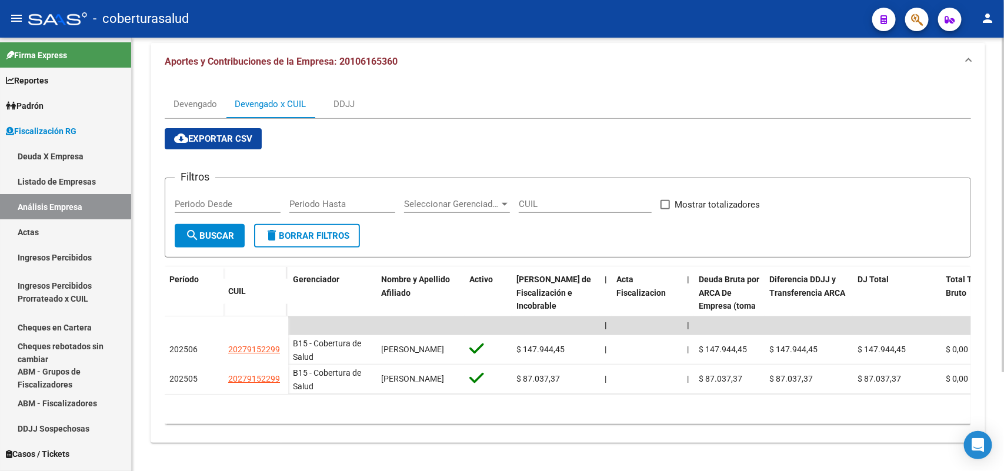
scroll to position [0, 0]
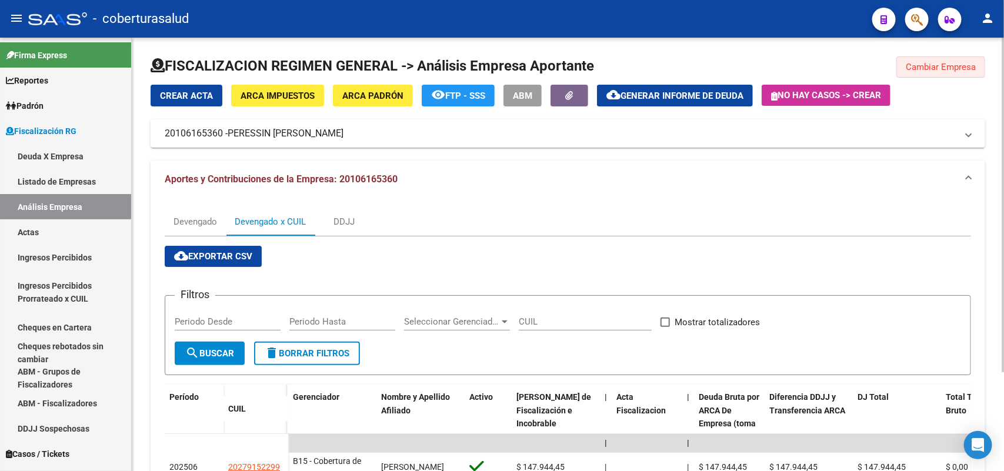
drag, startPoint x: 941, startPoint y: 61, endPoint x: 943, endPoint y: 80, distance: 19.5
click at [941, 62] on span "Cambiar Empresa" at bounding box center [941, 67] width 70 height 11
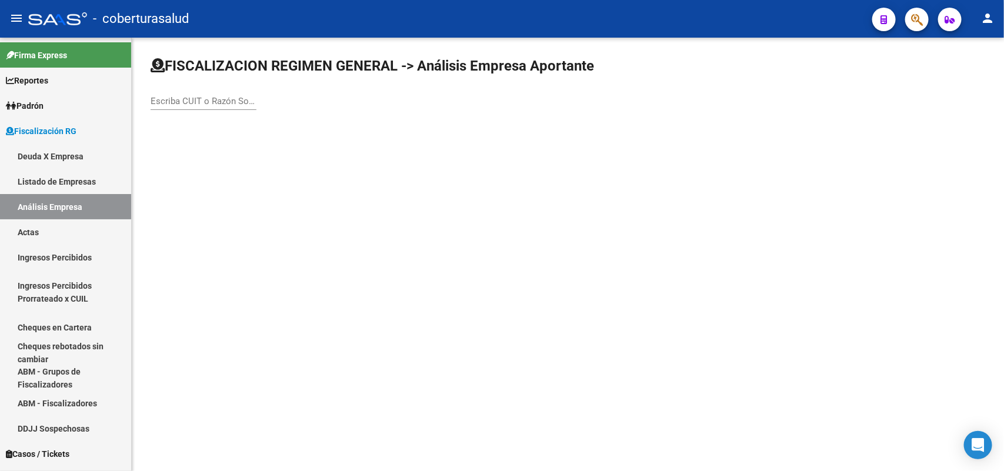
click at [215, 93] on div "Escriba CUIT o Razón Social para buscar" at bounding box center [204, 97] width 106 height 25
paste input "30716743914"
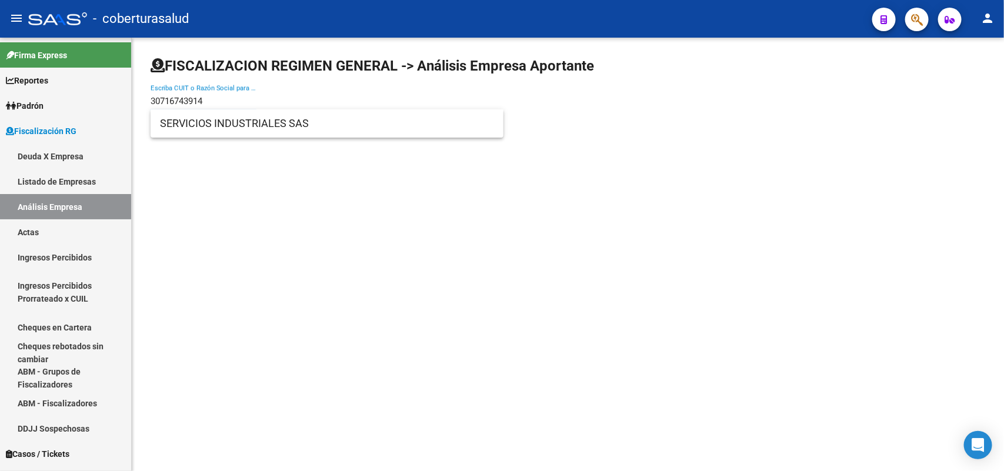
type input "30716743914"
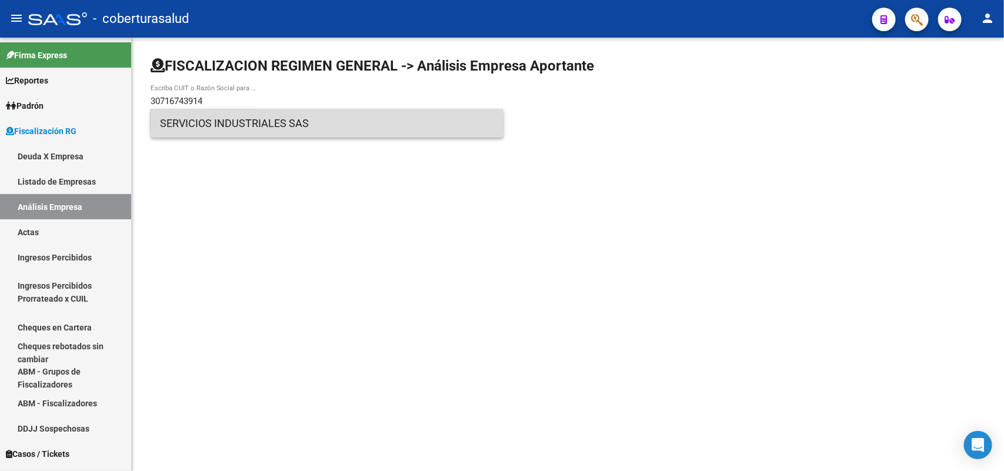
click at [206, 129] on span "SERVICIOS INDUSTRIALES SAS" at bounding box center [327, 123] width 334 height 28
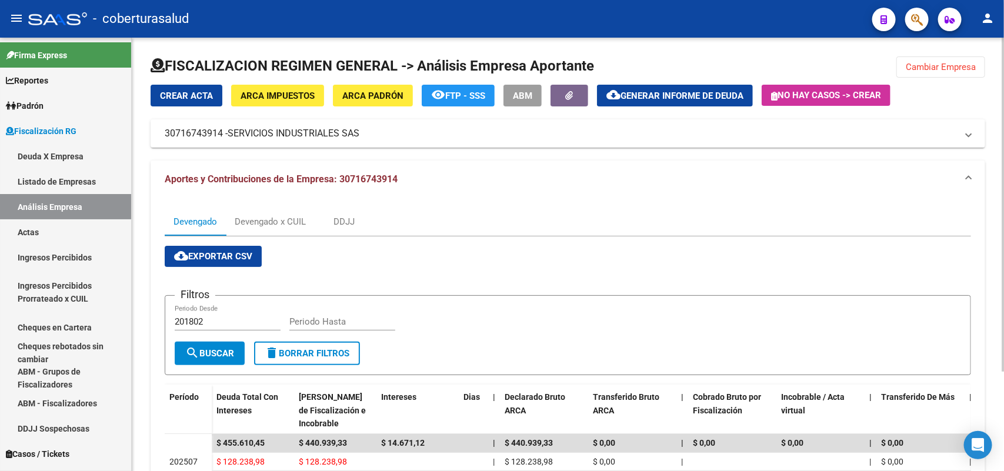
click at [939, 71] on span "Cambiar Empresa" at bounding box center [941, 67] width 70 height 11
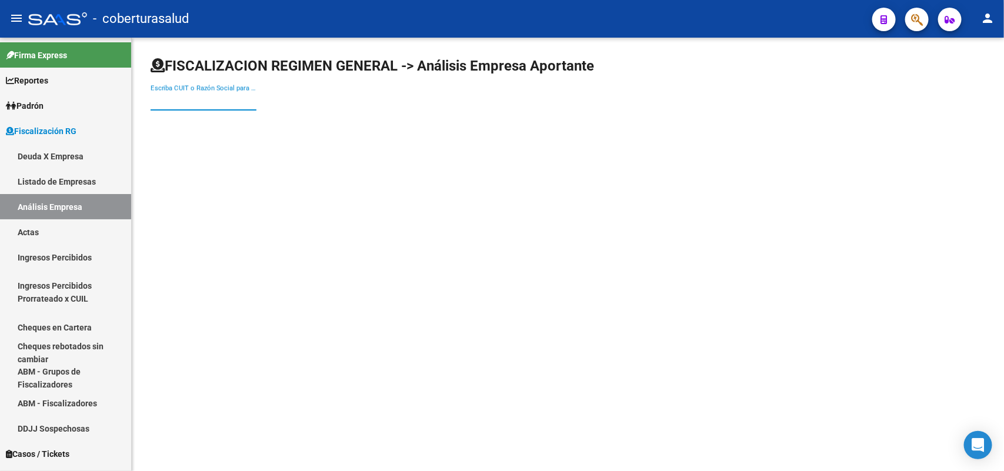
click at [215, 100] on input "Escriba CUIT o Razón Social para buscar" at bounding box center [204, 101] width 106 height 11
paste input "30716743914"
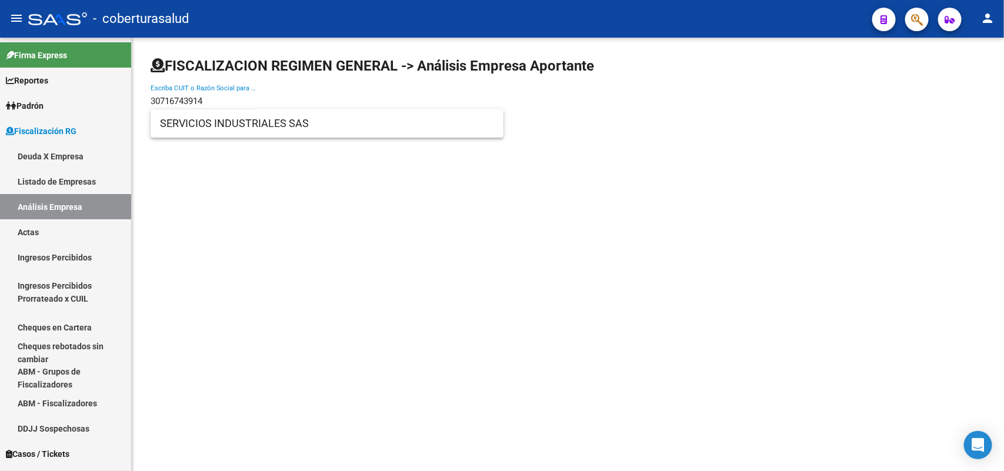
type input "30716743914"
click at [203, 127] on span "SERVICIOS INDUSTRIALES SAS" at bounding box center [327, 123] width 334 height 28
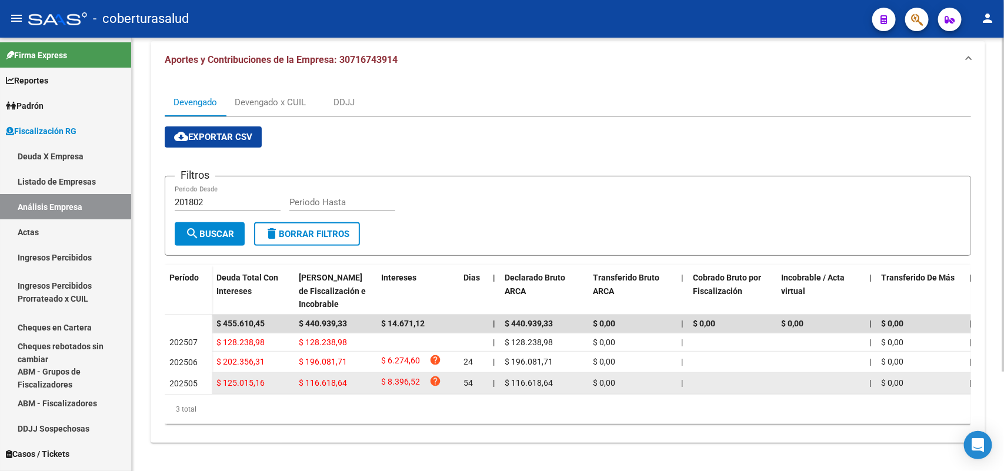
scroll to position [129, 0]
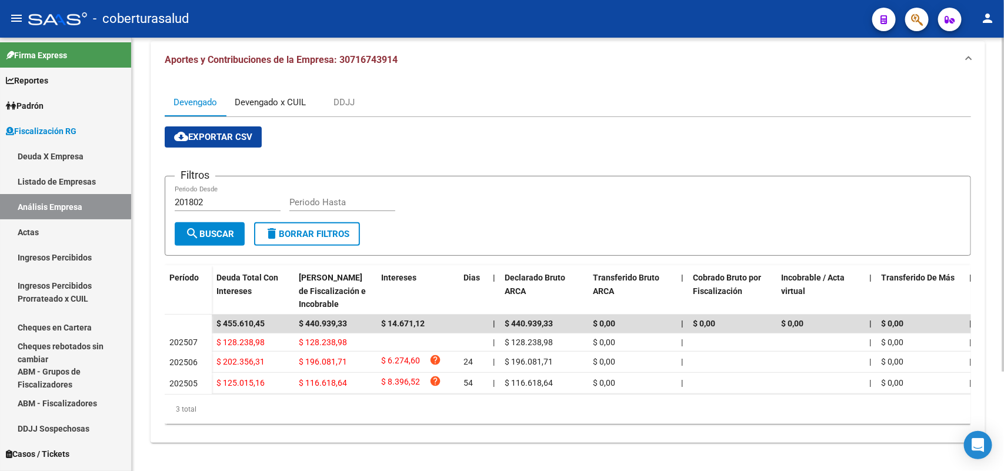
click at [287, 96] on div "Devengado x CUIL" at bounding box center [270, 102] width 71 height 13
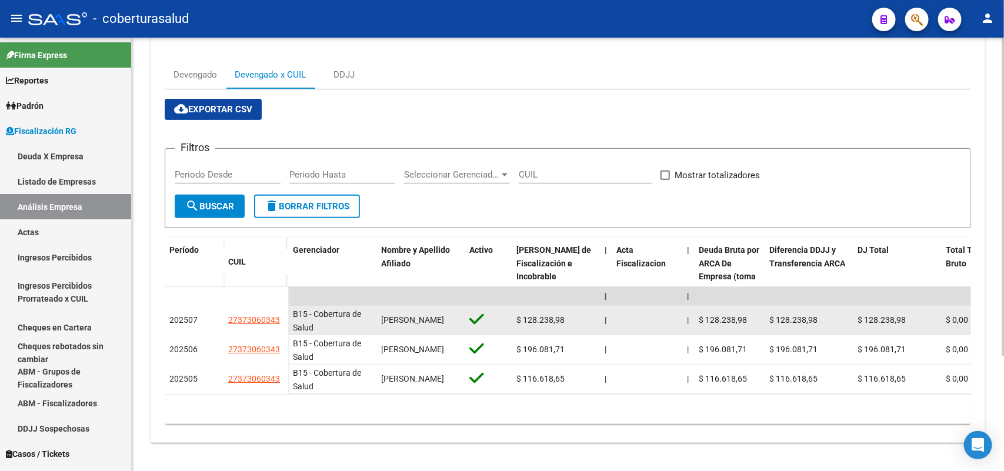
scroll to position [156, 0]
drag, startPoint x: 299, startPoint y: 314, endPoint x: 279, endPoint y: 309, distance: 19.8
click at [279, 314] on div "27373060343" at bounding box center [255, 321] width 55 height 14
copy span "27373060343"
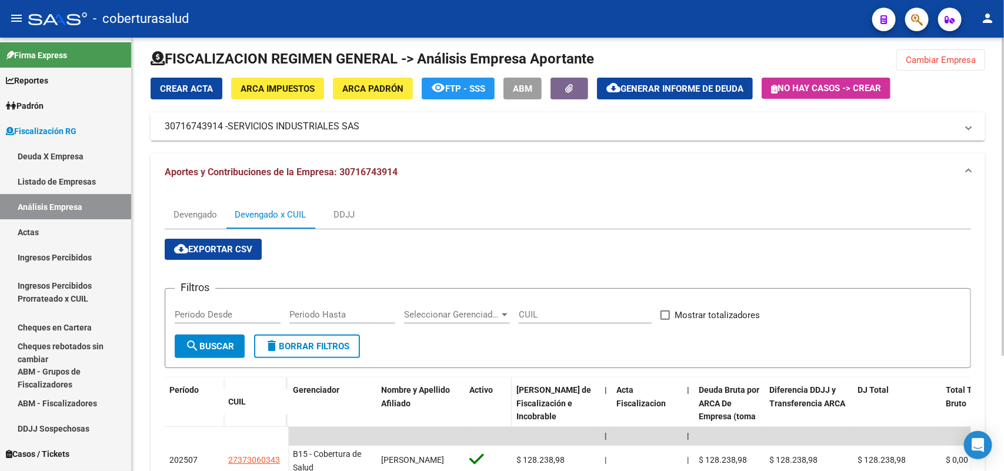
scroll to position [0, 0]
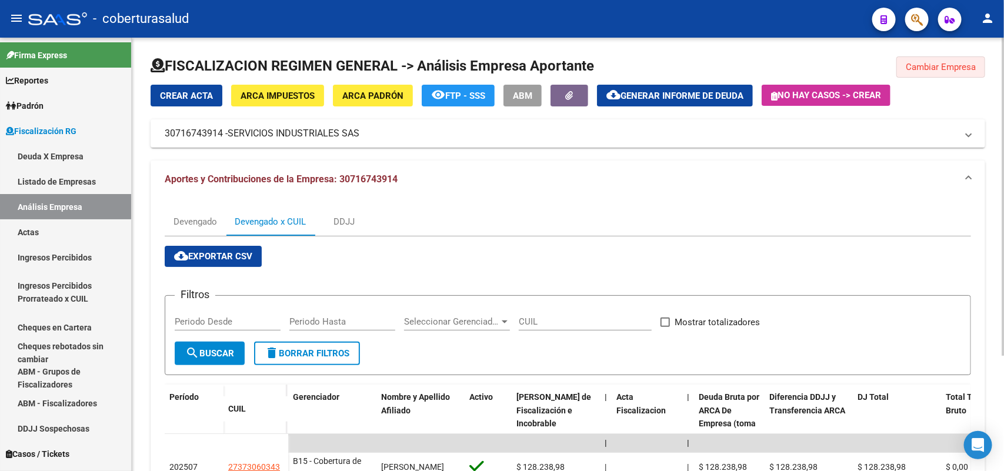
click at [939, 72] on button "Cambiar Empresa" at bounding box center [941, 66] width 89 height 21
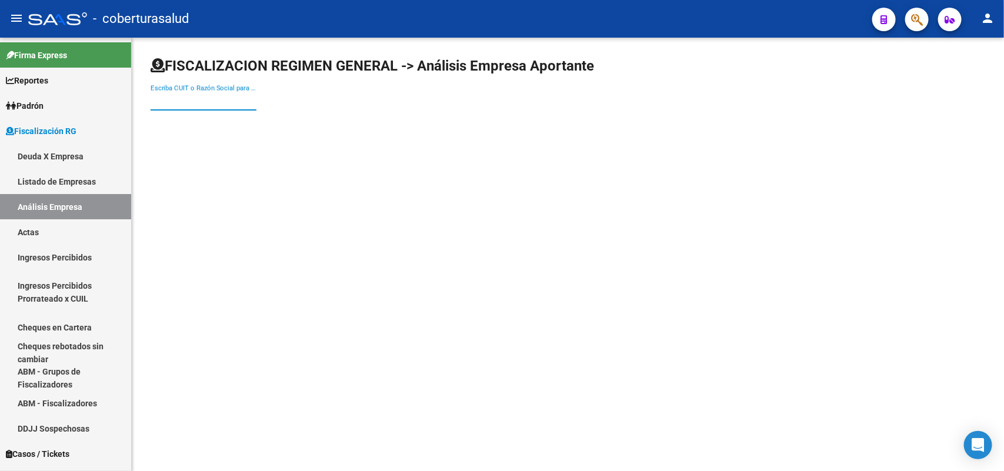
click at [181, 96] on input "Escriba CUIT o Razón Social para buscar" at bounding box center [204, 101] width 106 height 11
paste input "30718063406"
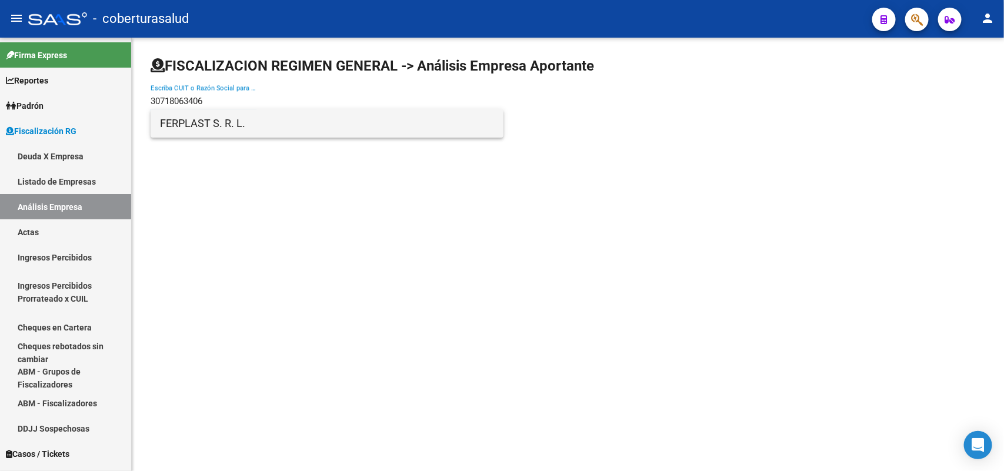
type input "30718063406"
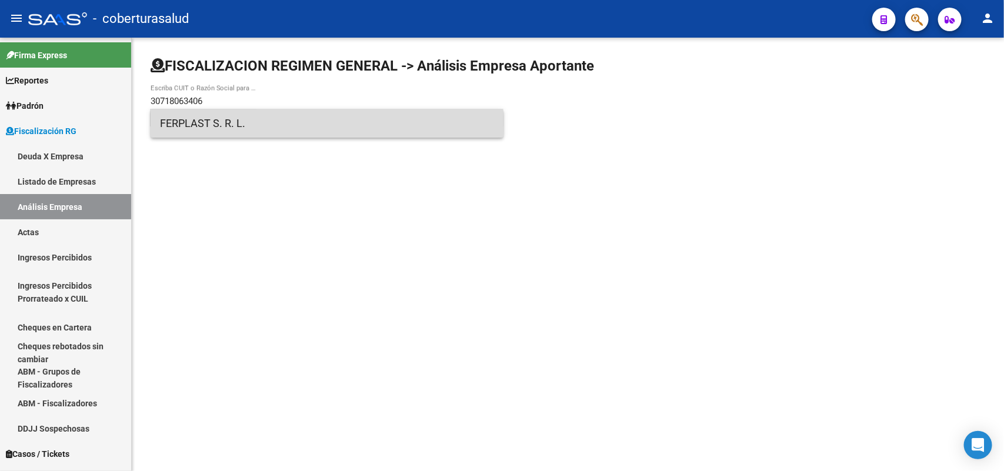
click at [204, 128] on span "FERPLAST S. R. L." at bounding box center [327, 123] width 334 height 28
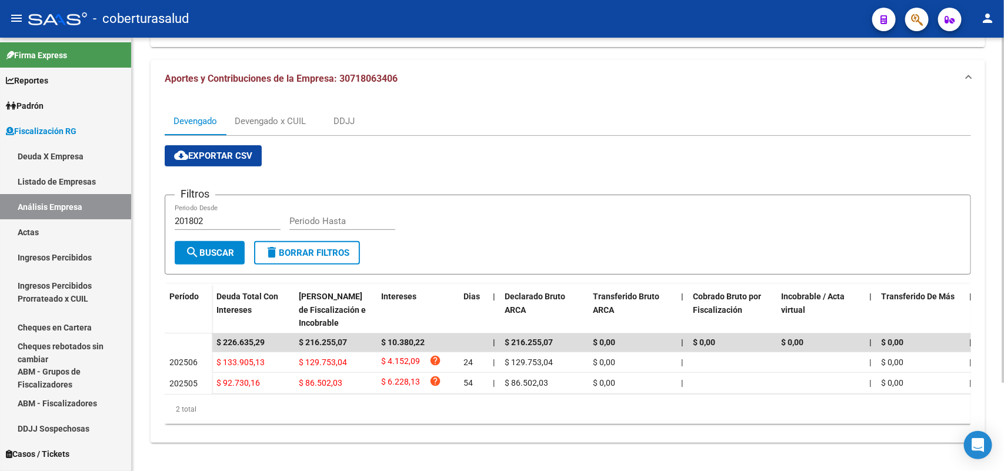
scroll to position [110, 0]
click at [259, 115] on div "Devengado x CUIL" at bounding box center [270, 121] width 71 height 13
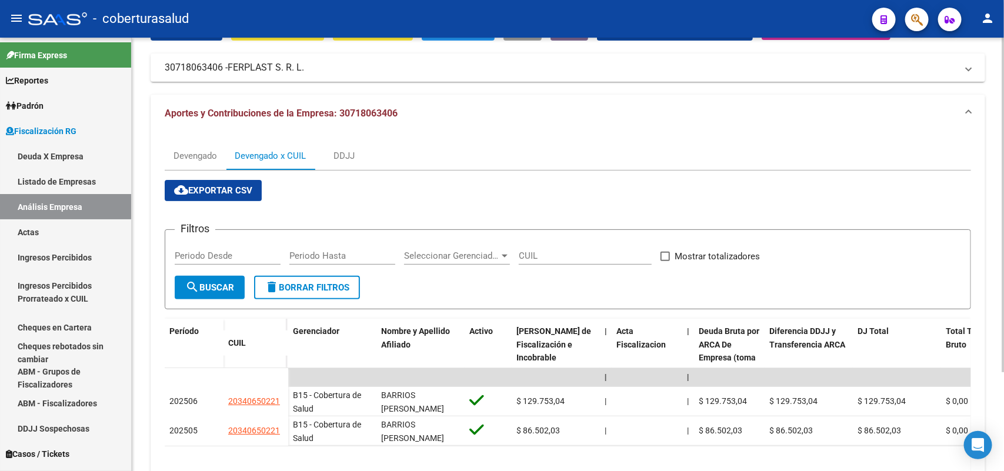
scroll to position [127, 0]
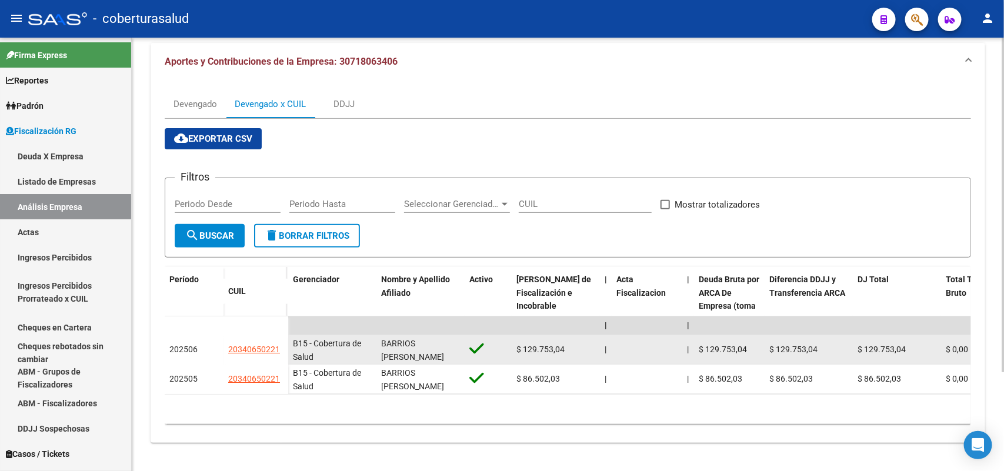
drag, startPoint x: 225, startPoint y: 341, endPoint x: 281, endPoint y: 339, distance: 56.5
click at [281, 339] on datatable-body-cell "20340650221" at bounding box center [256, 349] width 65 height 29
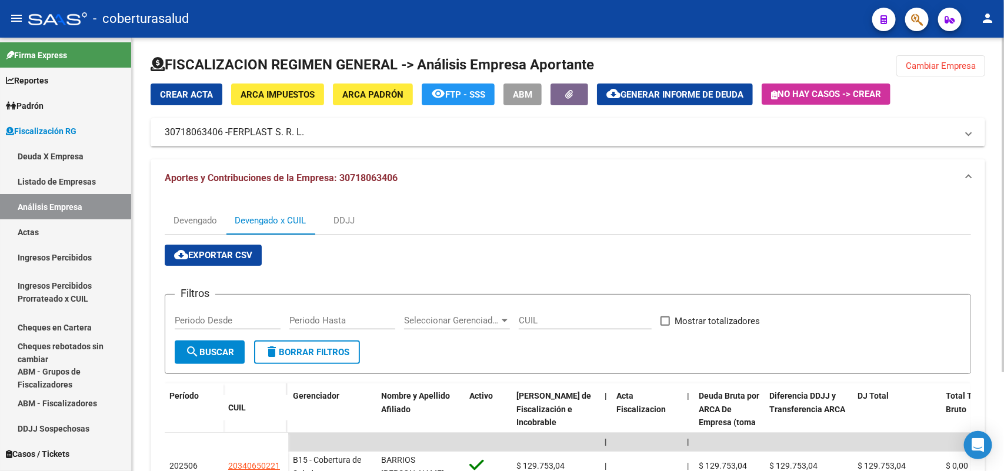
scroll to position [0, 0]
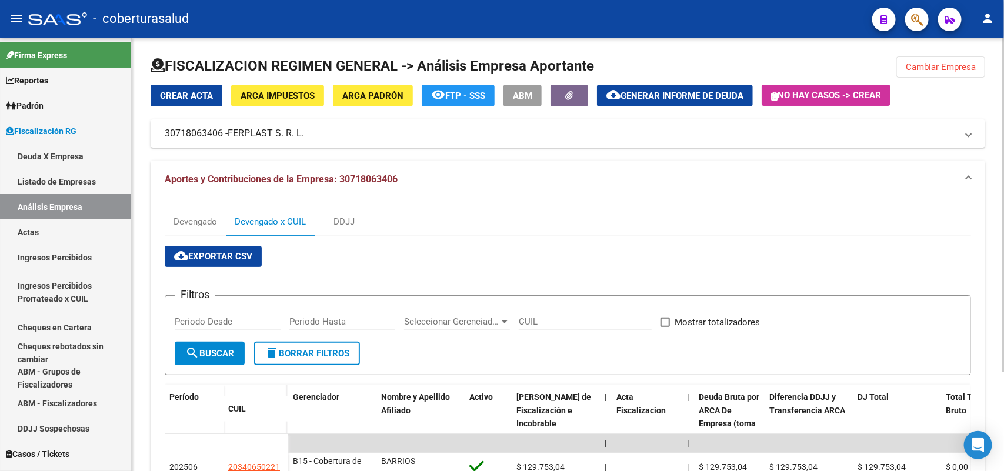
click at [939, 71] on span "Cambiar Empresa" at bounding box center [941, 67] width 70 height 11
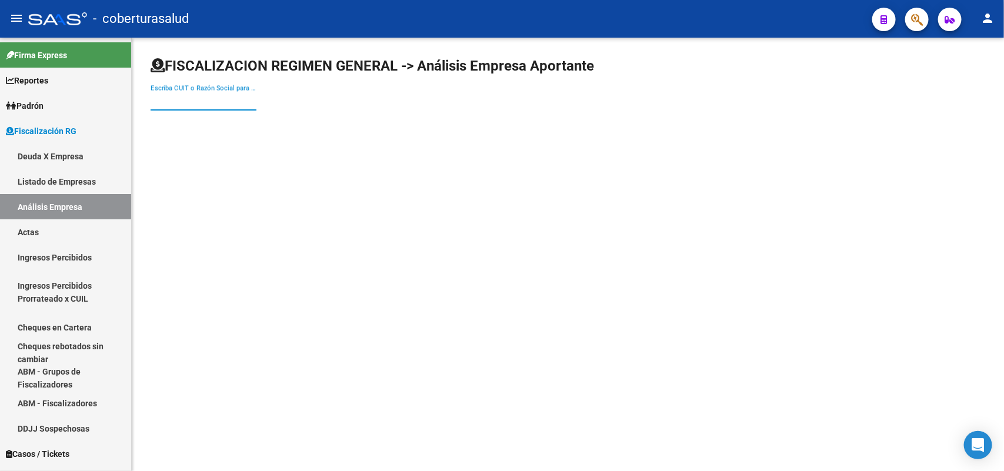
click at [186, 103] on input "Escriba CUIT o Razón Social para buscar" at bounding box center [204, 101] width 106 height 11
paste input "20133386328"
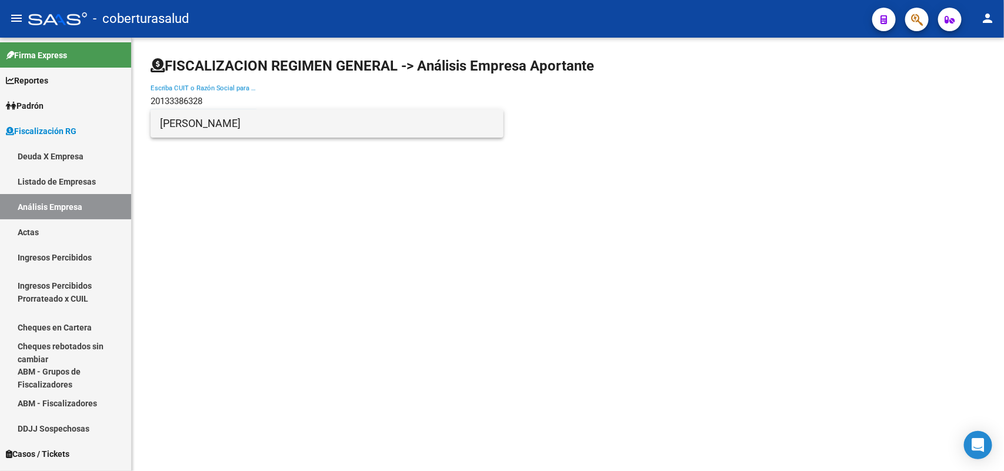
type input "20133386328"
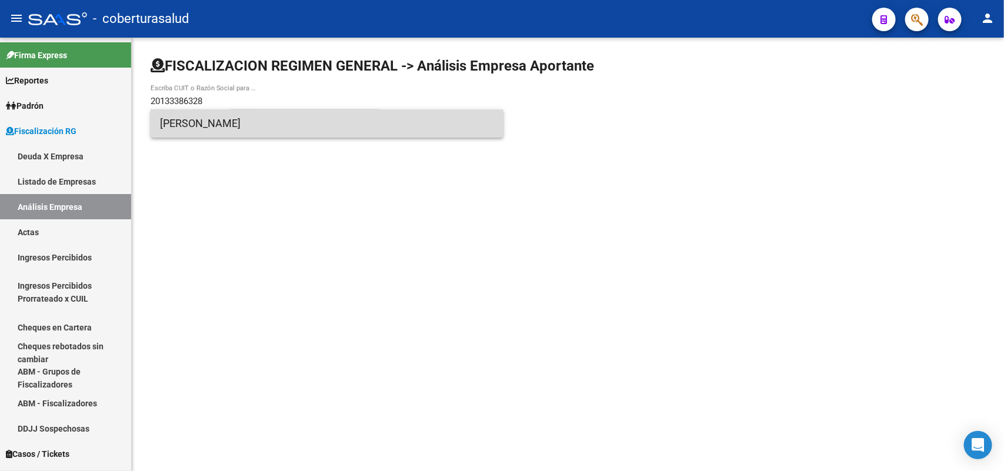
drag, startPoint x: 218, startPoint y: 128, endPoint x: 297, endPoint y: 81, distance: 92.3
click at [219, 126] on span "[PERSON_NAME]" at bounding box center [327, 123] width 334 height 28
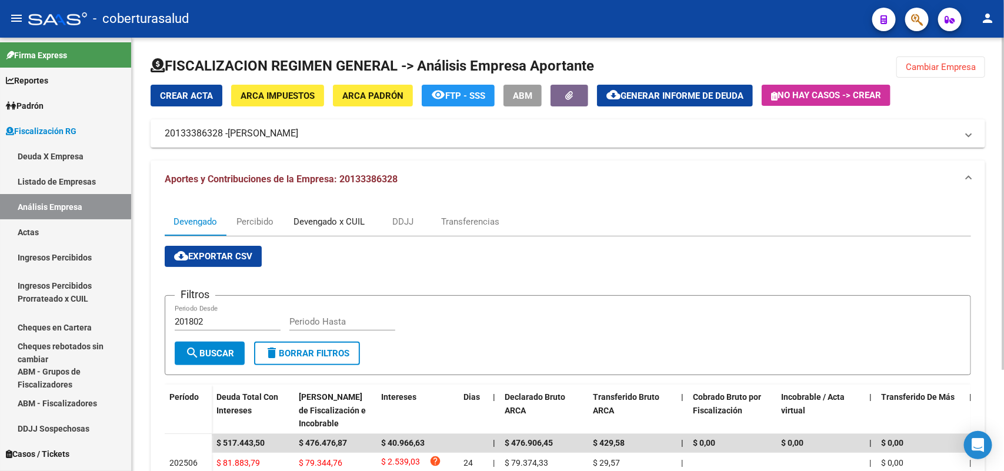
click at [294, 216] on div "Devengado x CUIL" at bounding box center [329, 221] width 71 height 13
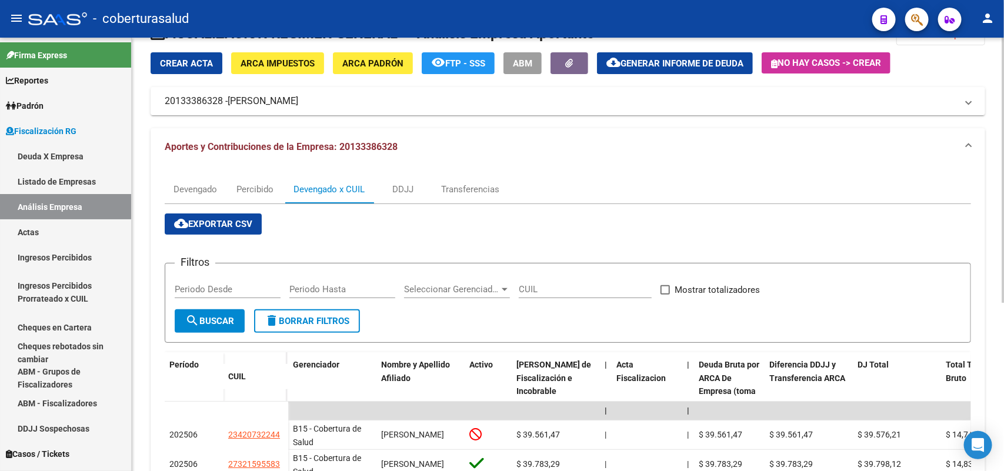
scroll to position [221, 0]
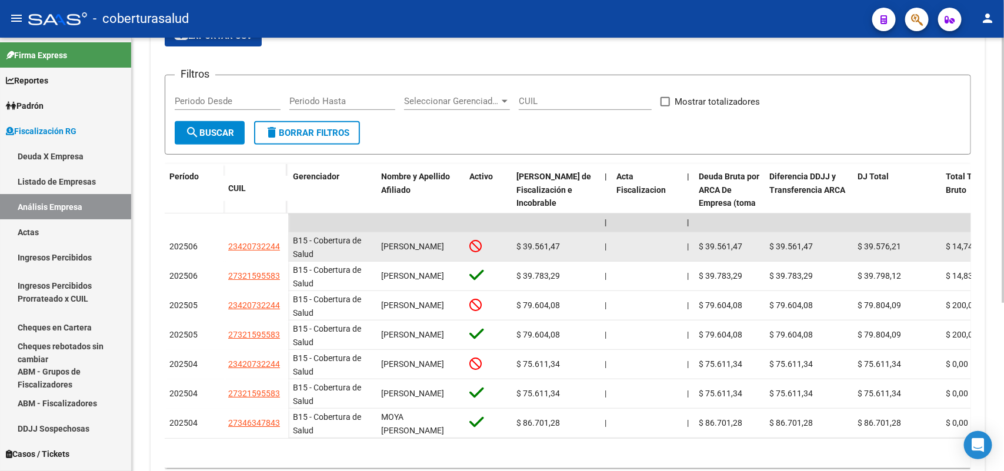
drag, startPoint x: 230, startPoint y: 244, endPoint x: 281, endPoint y: 243, distance: 50.6
click at [281, 243] on div "23420732244" at bounding box center [255, 247] width 55 height 14
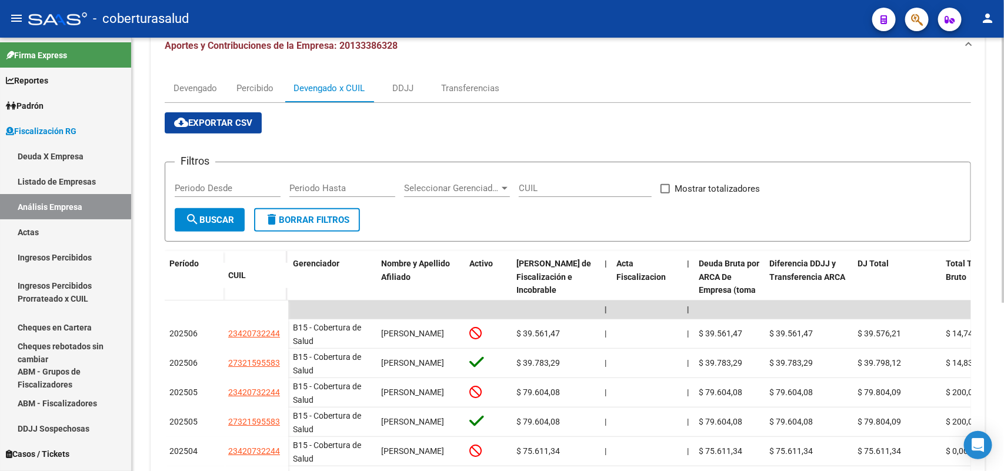
scroll to position [0, 0]
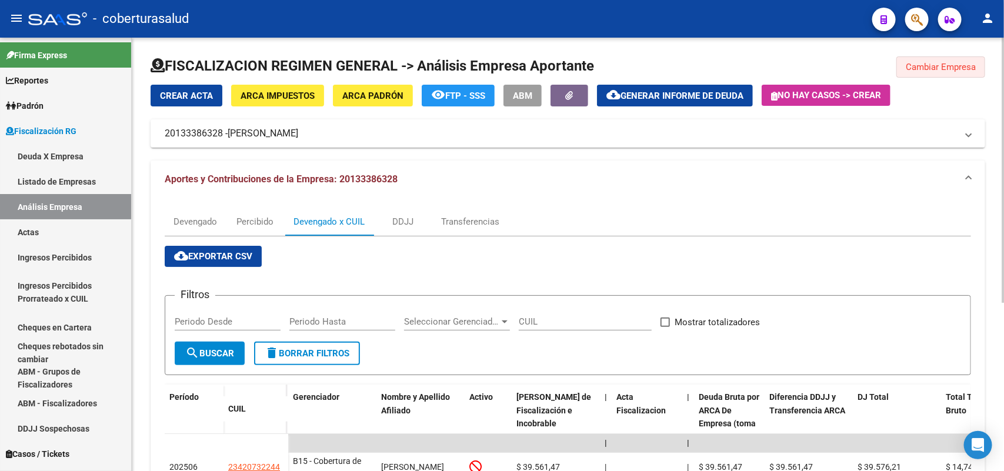
click at [918, 62] on span "Cambiar Empresa" at bounding box center [941, 67] width 70 height 11
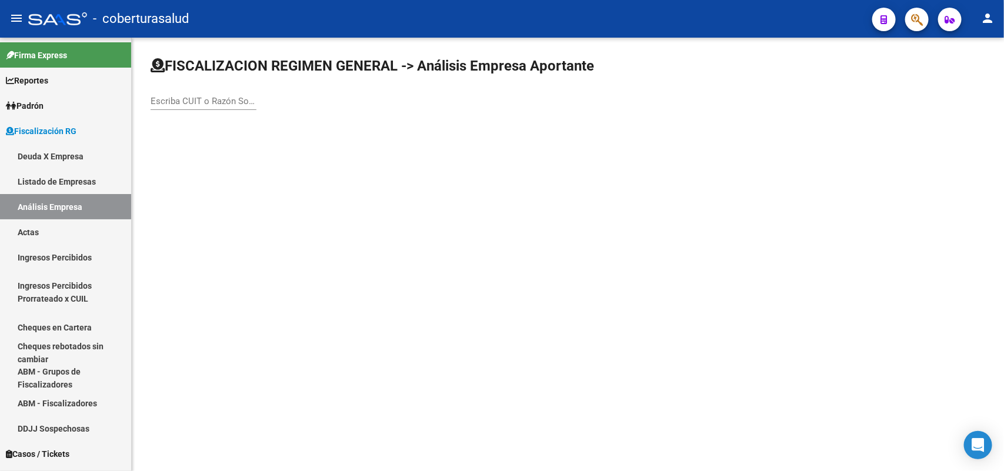
click at [228, 89] on div "Escriba CUIT o Razón Social para buscar" at bounding box center [204, 97] width 106 height 25
paste input "20133386328"
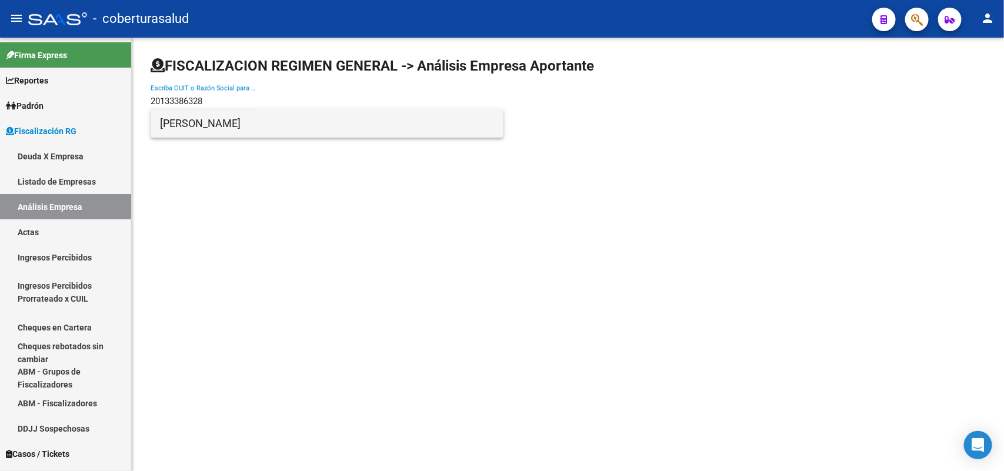
type input "20133386328"
click at [234, 125] on span "[PERSON_NAME]" at bounding box center [327, 123] width 334 height 28
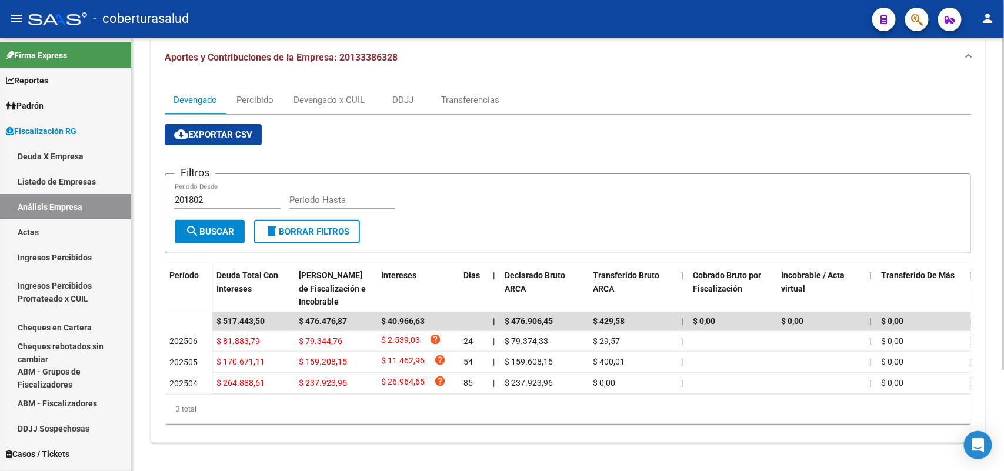
scroll to position [131, 0]
click at [321, 94] on div "Devengado x CUIL" at bounding box center [329, 100] width 71 height 13
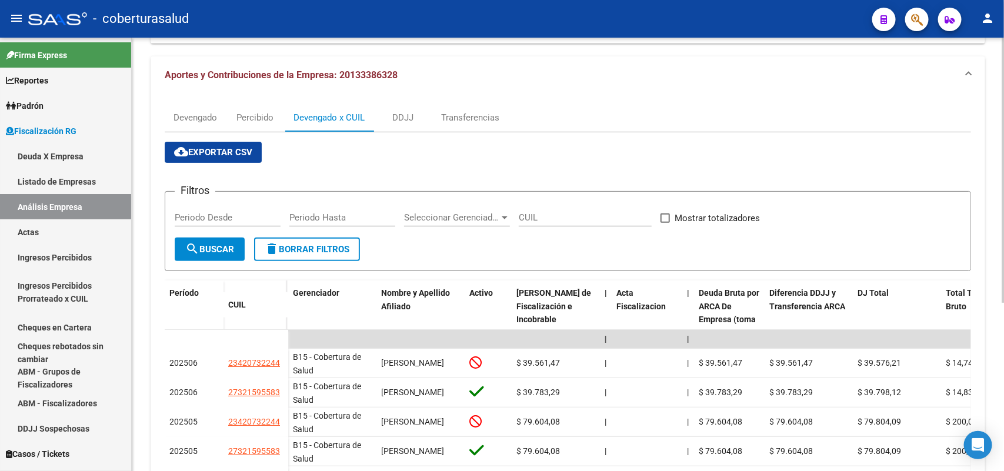
scroll to position [201, 0]
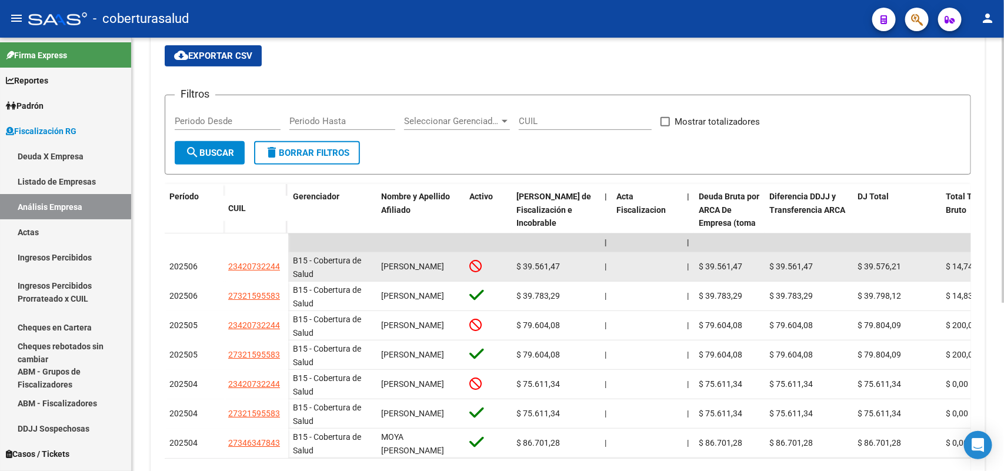
drag, startPoint x: 244, startPoint y: 263, endPoint x: 283, endPoint y: 266, distance: 39.0
click at [283, 266] on datatable-body-cell "23420732244" at bounding box center [256, 266] width 65 height 29
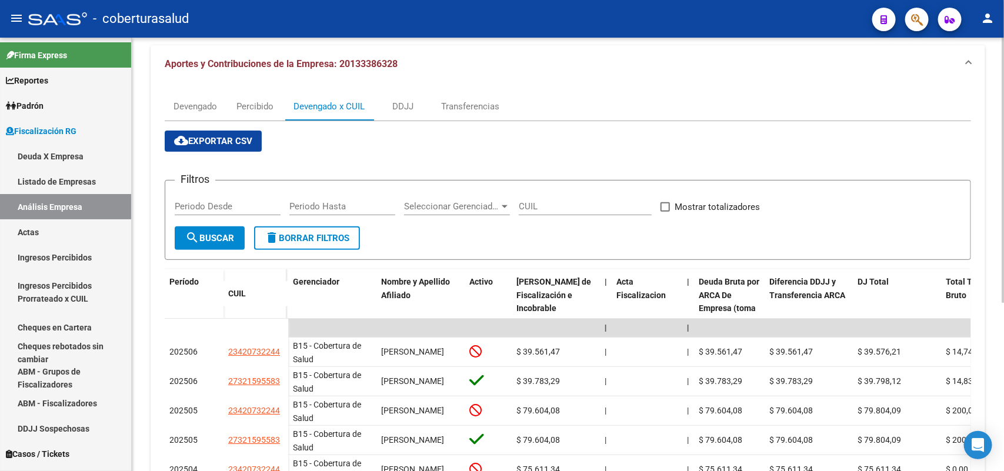
scroll to position [0, 0]
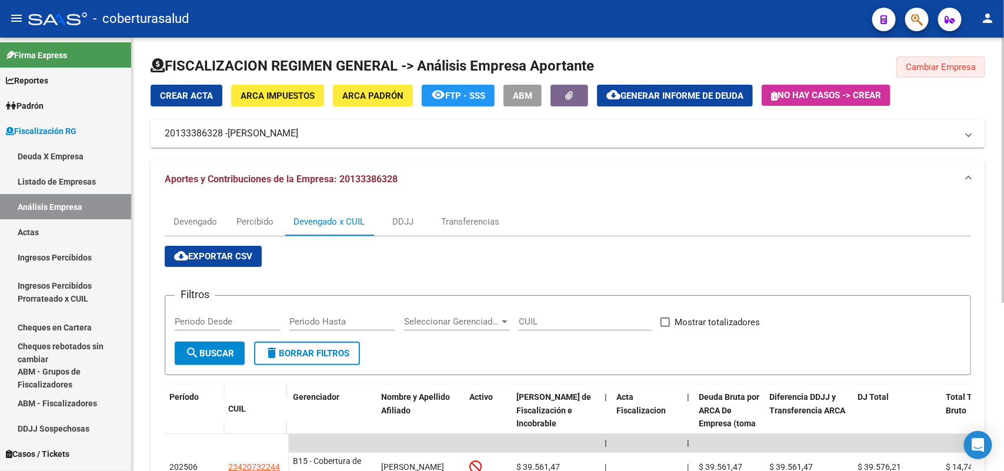
click at [960, 64] on span "Cambiar Empresa" at bounding box center [941, 67] width 70 height 11
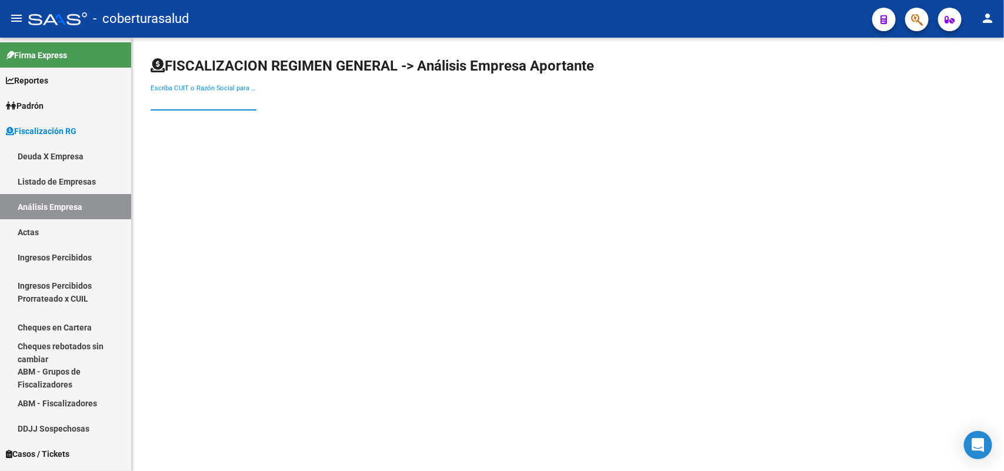
click at [229, 99] on input "Escriba CUIT o Razón Social para buscar" at bounding box center [204, 101] width 106 height 11
paste input "30600026395"
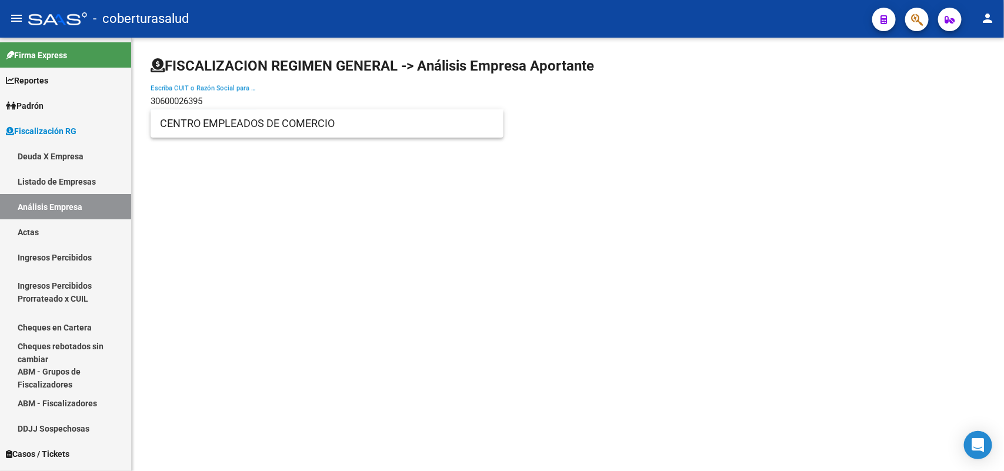
type input "30600026395"
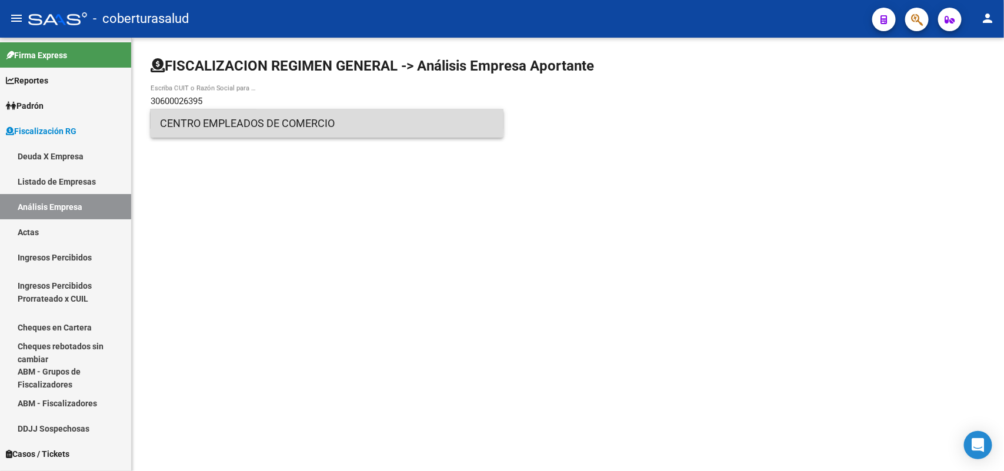
drag, startPoint x: 218, startPoint y: 116, endPoint x: 242, endPoint y: 42, distance: 77.9
click at [218, 116] on span "CENTRO EMPLEADOS DE COMERCIO" at bounding box center [327, 123] width 334 height 28
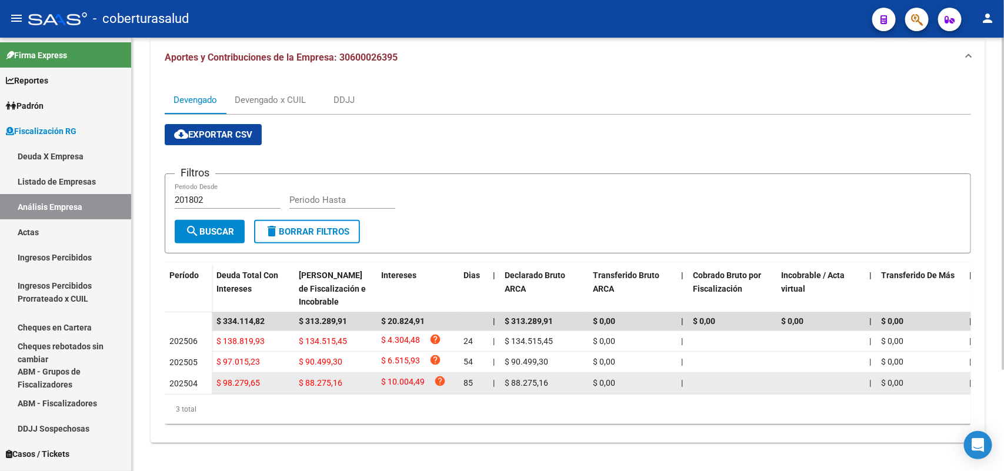
scroll to position [131, 0]
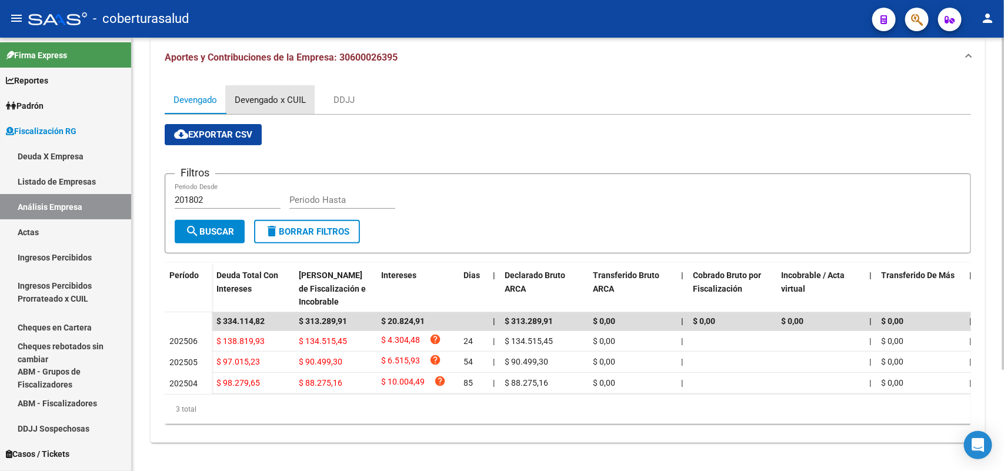
drag, startPoint x: 279, startPoint y: 93, endPoint x: 292, endPoint y: 102, distance: 15.2
click at [282, 94] on div "Devengado x CUIL" at bounding box center [270, 100] width 71 height 13
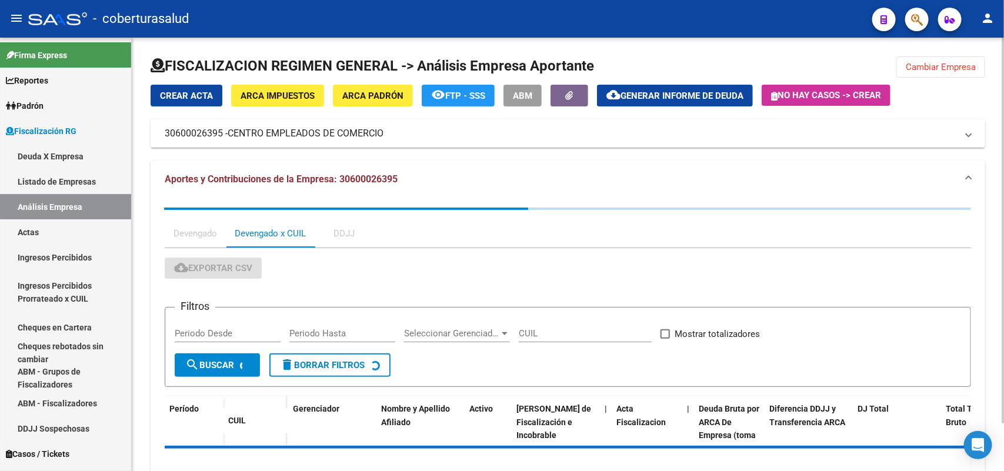
scroll to position [53, 0]
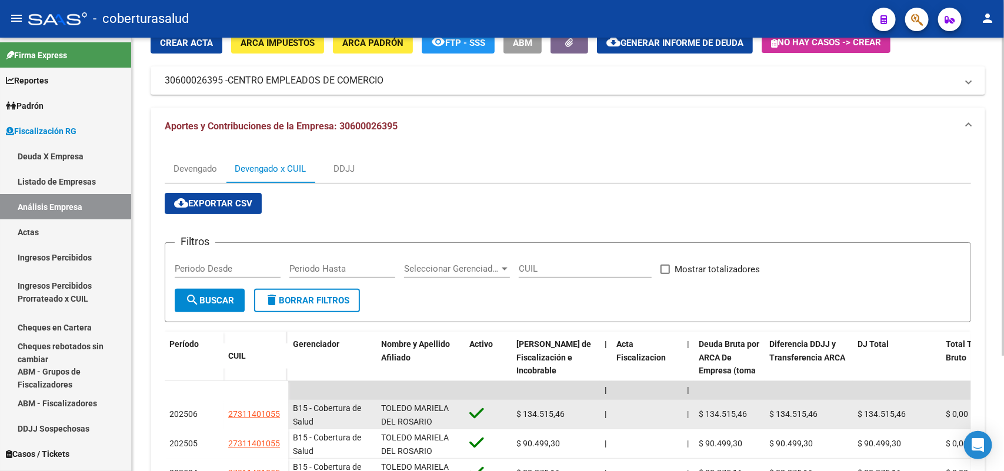
drag, startPoint x: 221, startPoint y: 412, endPoint x: 279, endPoint y: 419, distance: 58.6
click at [279, 419] on div "202506 27311401055" at bounding box center [227, 414] width 124 height 29
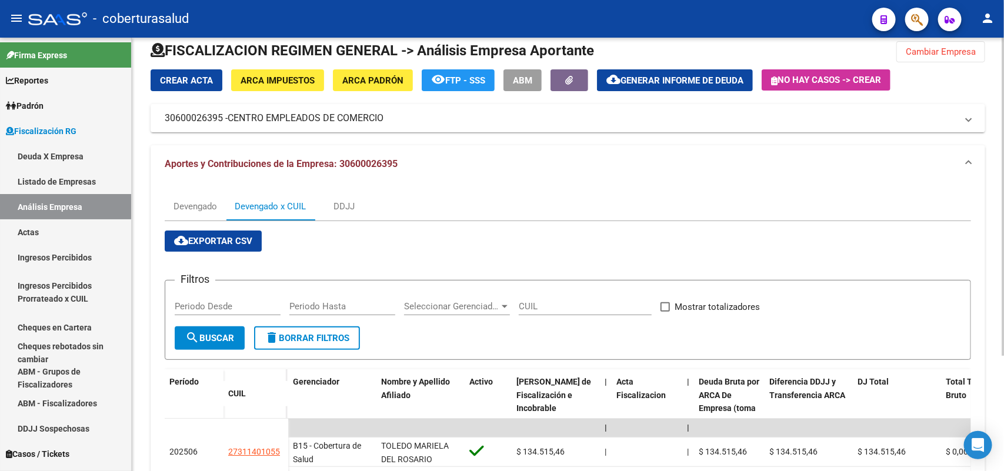
scroll to position [0, 0]
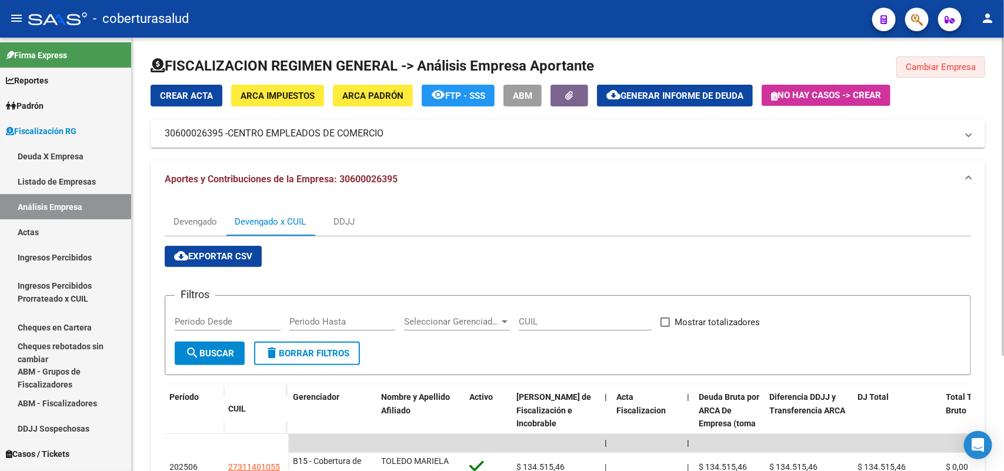
click at [946, 68] on span "Cambiar Empresa" at bounding box center [941, 67] width 70 height 11
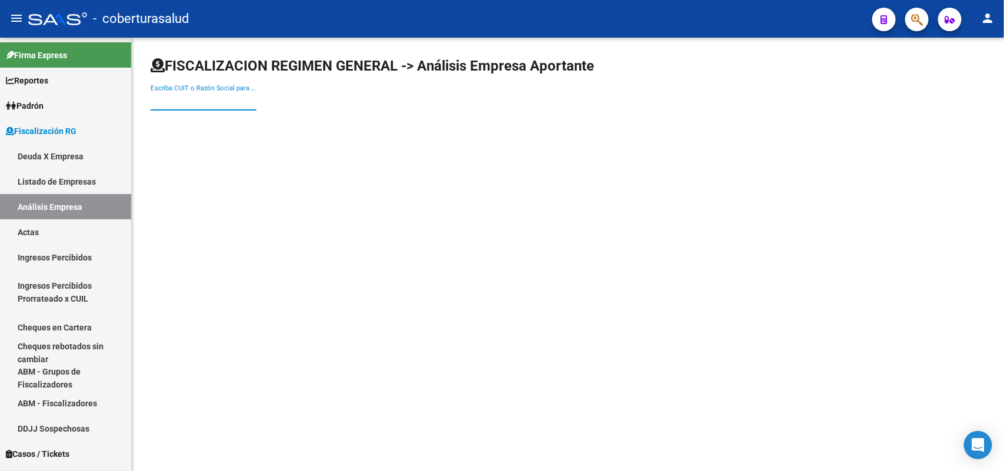
click at [205, 96] on input "Escriba CUIT o Razón Social para buscar" at bounding box center [204, 101] width 106 height 11
paste input "30707997539"
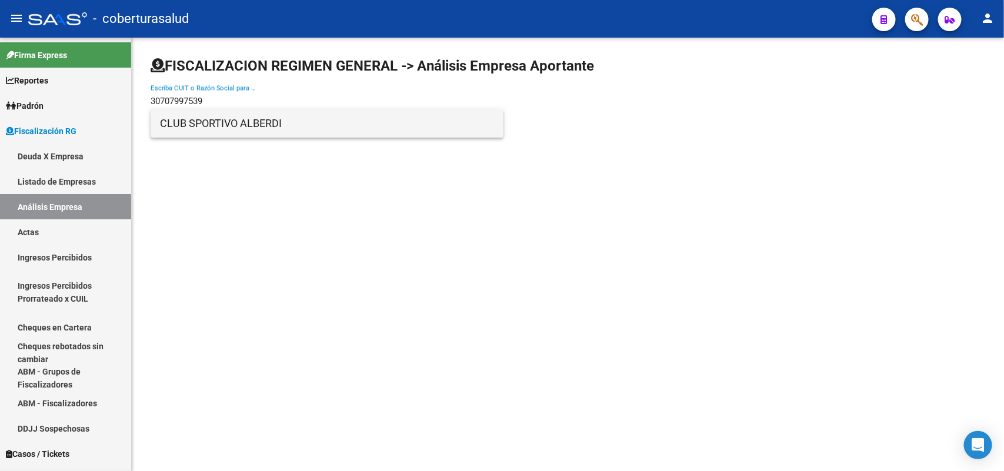
type input "30707997539"
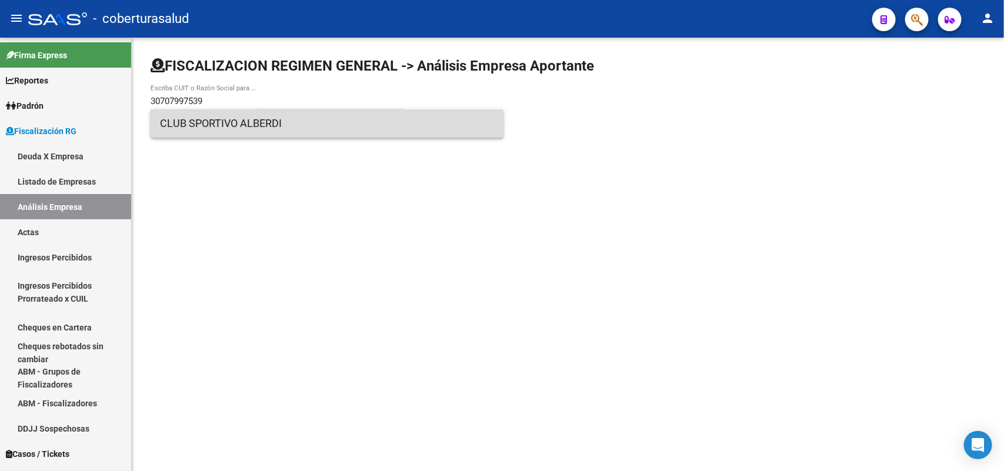
click at [228, 127] on span "CLUB SPORTIVO ALBERDI" at bounding box center [327, 123] width 334 height 28
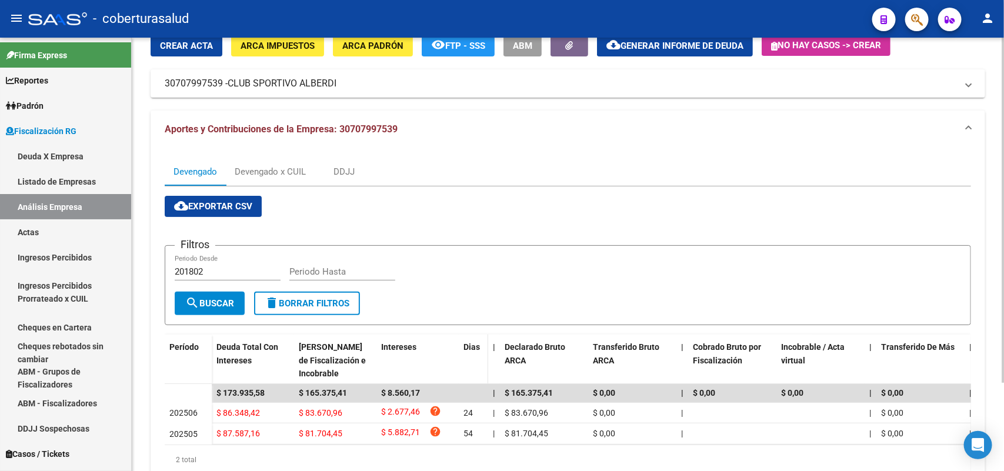
scroll to position [110, 0]
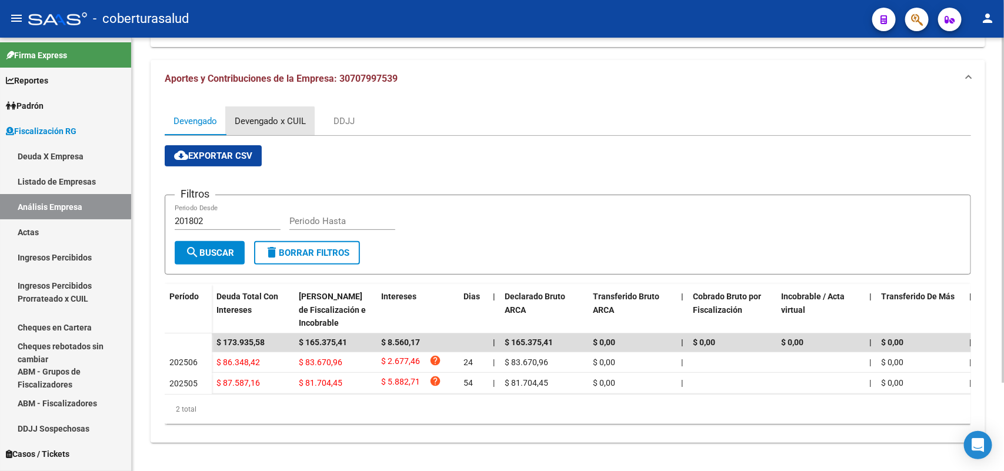
click at [249, 115] on div "Devengado x CUIL" at bounding box center [270, 121] width 71 height 13
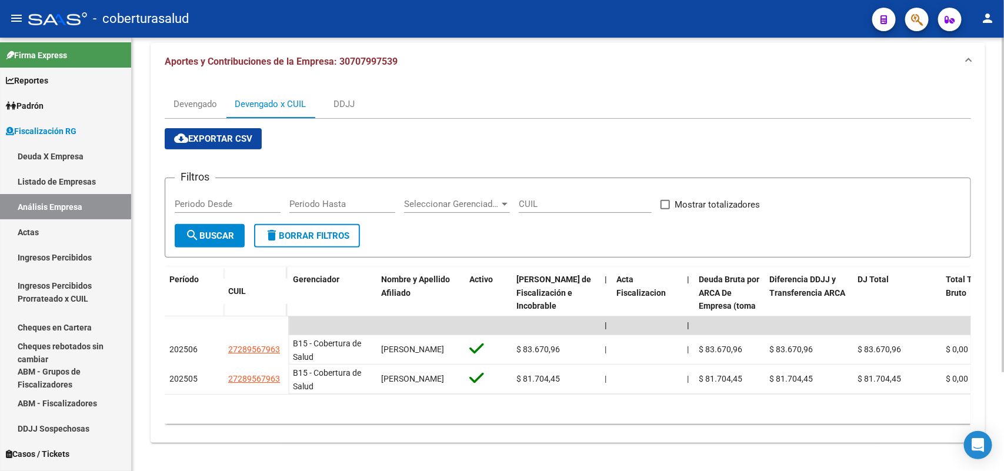
scroll to position [127, 0]
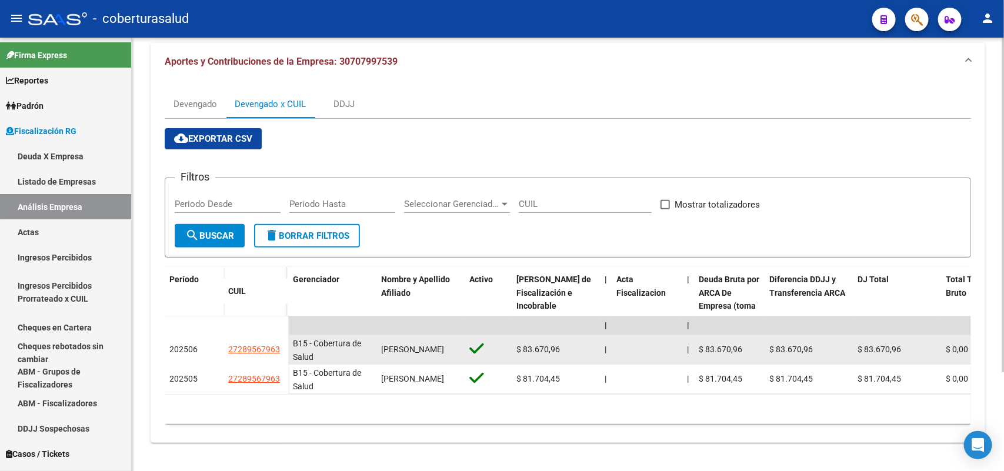
drag, startPoint x: 249, startPoint y: 338, endPoint x: 274, endPoint y: 336, distance: 24.8
click at [281, 337] on datatable-body-cell "27289567963" at bounding box center [256, 349] width 65 height 29
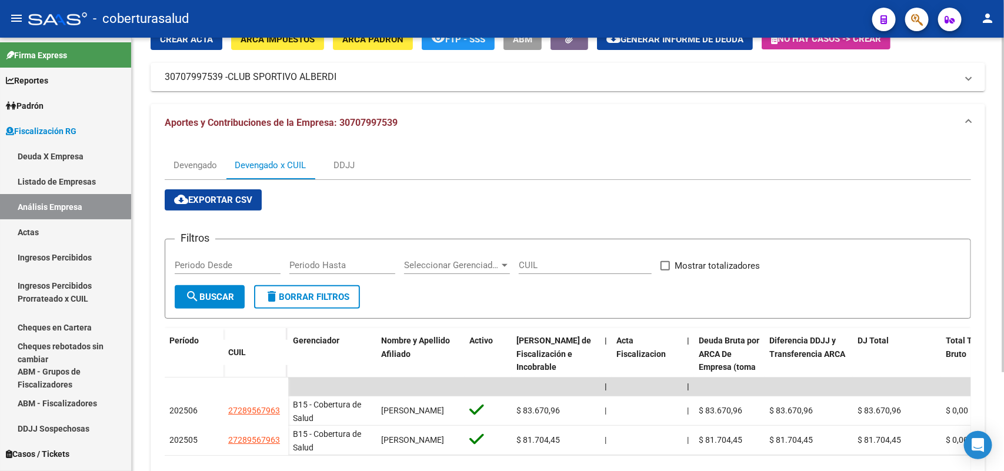
scroll to position [0, 0]
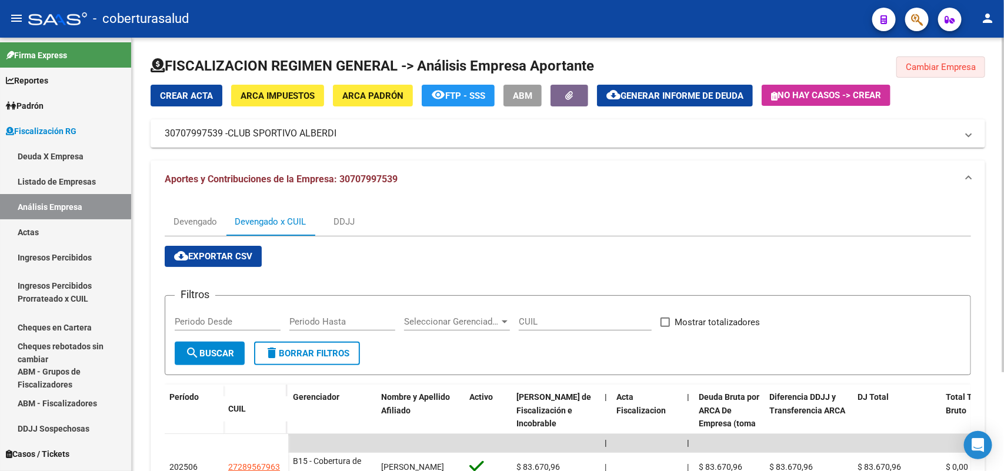
click at [947, 59] on button "Cambiar Empresa" at bounding box center [941, 66] width 89 height 21
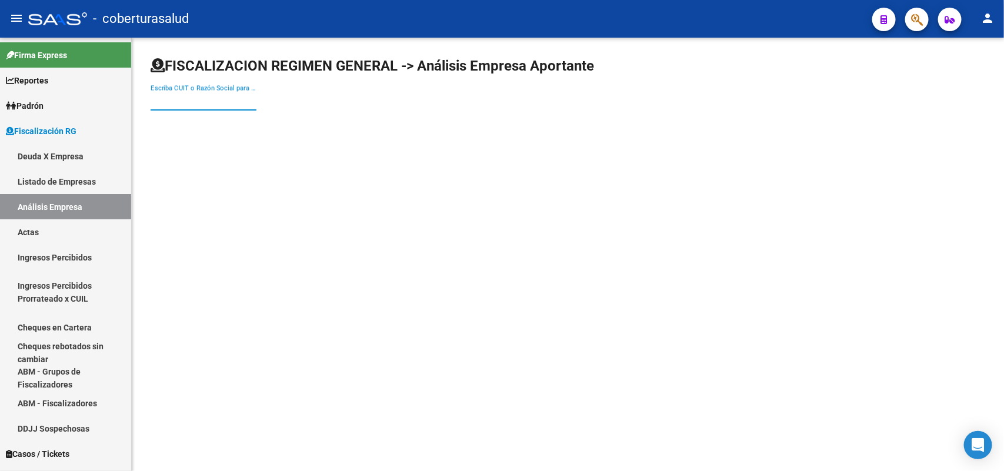
click at [239, 98] on input "Escriba CUIT o Razón Social para buscar" at bounding box center [204, 101] width 106 height 11
paste input "30566535315"
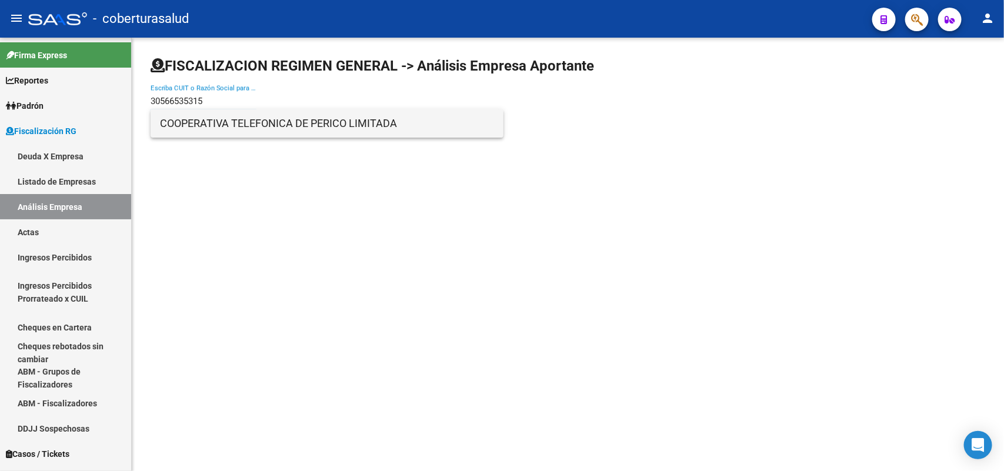
type input "30566535315"
click at [218, 125] on span "COOPERATIVA TELEFONICA DE PERICO LIMITADA" at bounding box center [327, 123] width 334 height 28
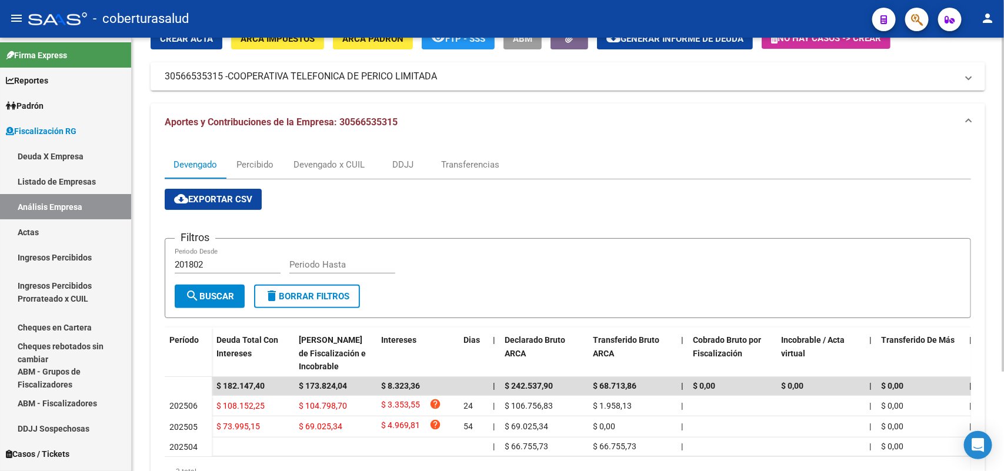
scroll to position [129, 0]
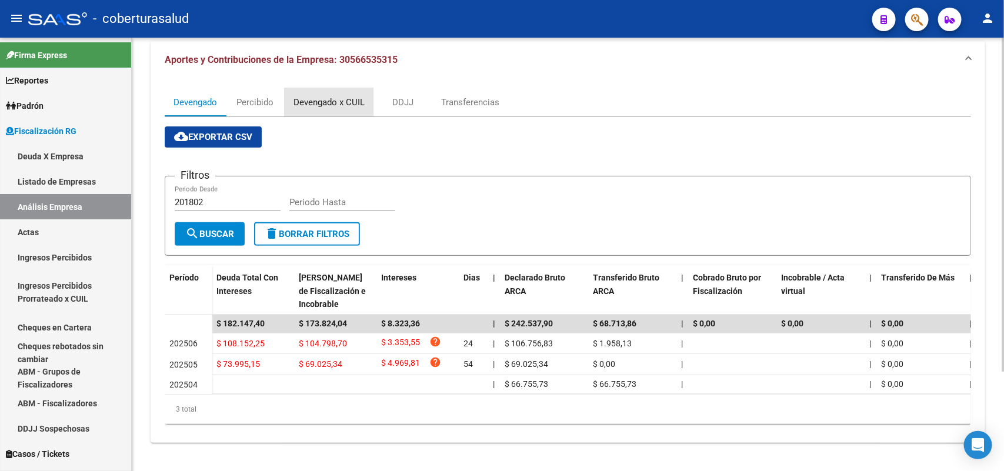
click at [304, 96] on div "Devengado x CUIL" at bounding box center [329, 102] width 71 height 13
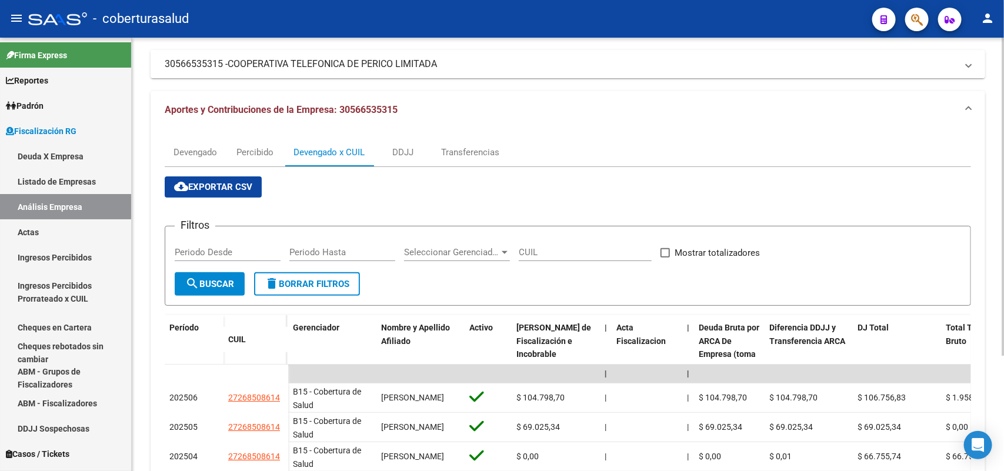
scroll to position [0, 0]
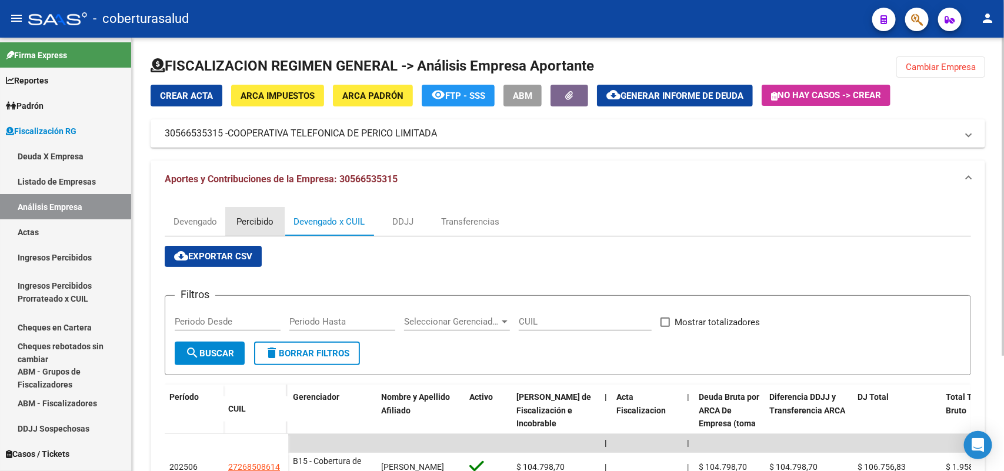
click at [256, 215] on div "Percibido" at bounding box center [255, 221] width 37 height 13
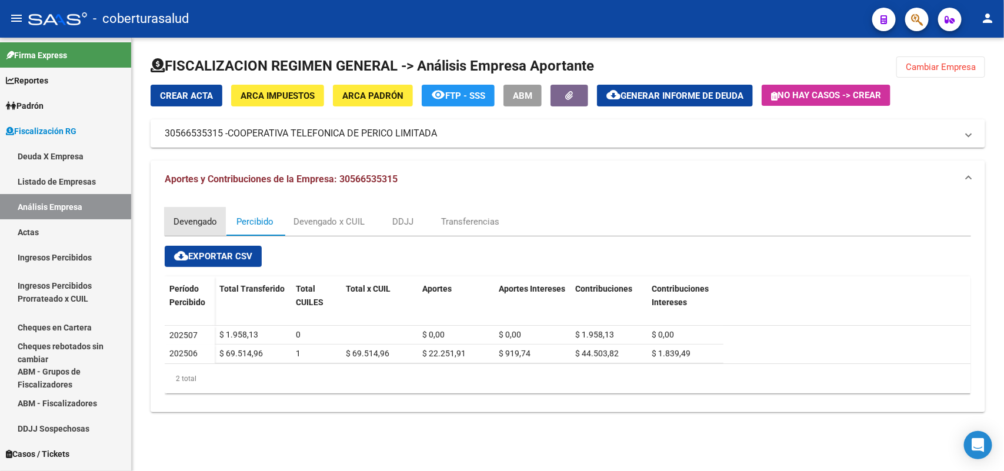
drag, startPoint x: 186, startPoint y: 216, endPoint x: 197, endPoint y: 211, distance: 12.1
click at [189, 218] on div "Devengado" at bounding box center [196, 221] width 44 height 13
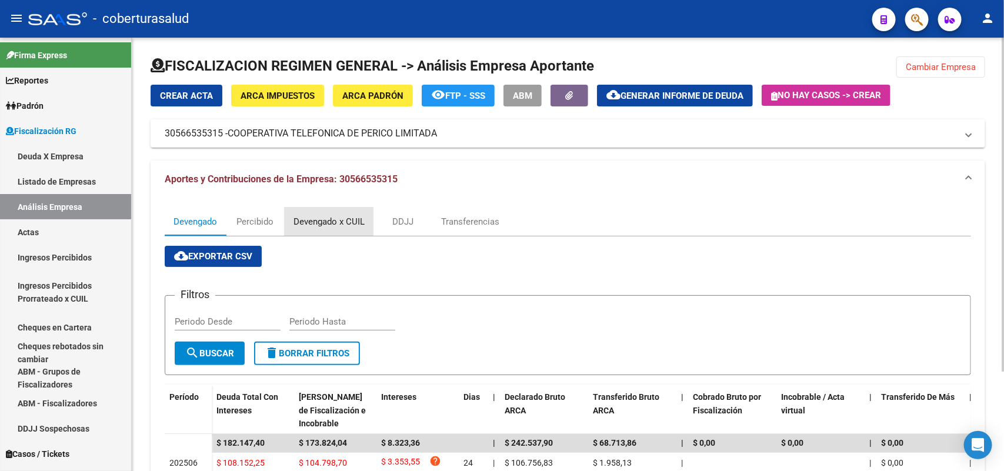
click at [306, 216] on div "Devengado x CUIL" at bounding box center [329, 221] width 71 height 13
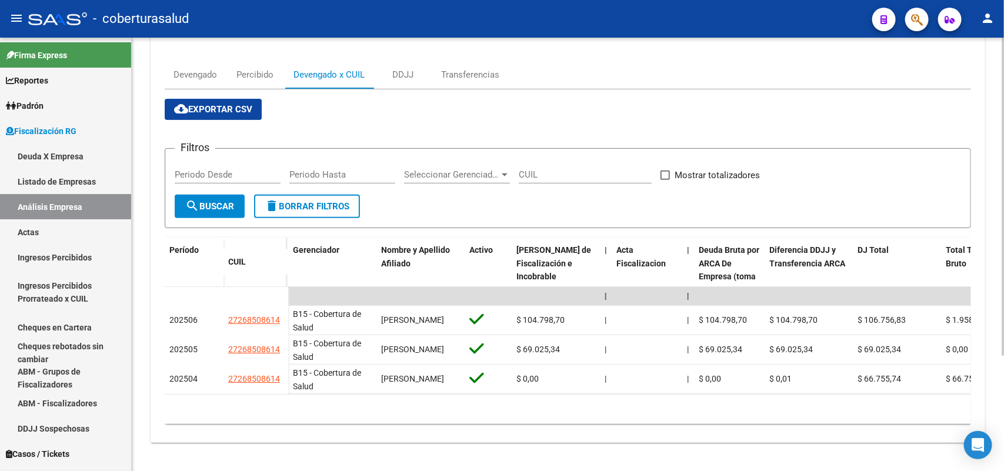
scroll to position [156, 0]
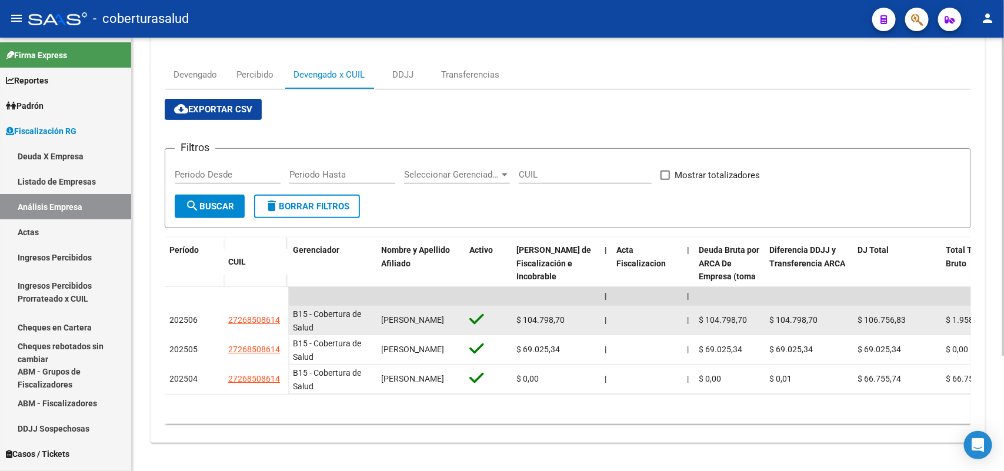
drag, startPoint x: 228, startPoint y: 312, endPoint x: 278, endPoint y: 313, distance: 49.4
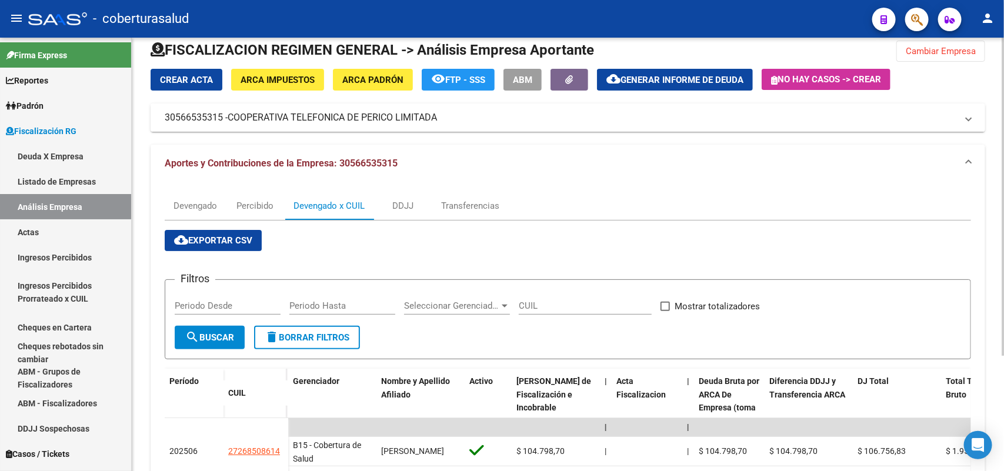
scroll to position [0, 0]
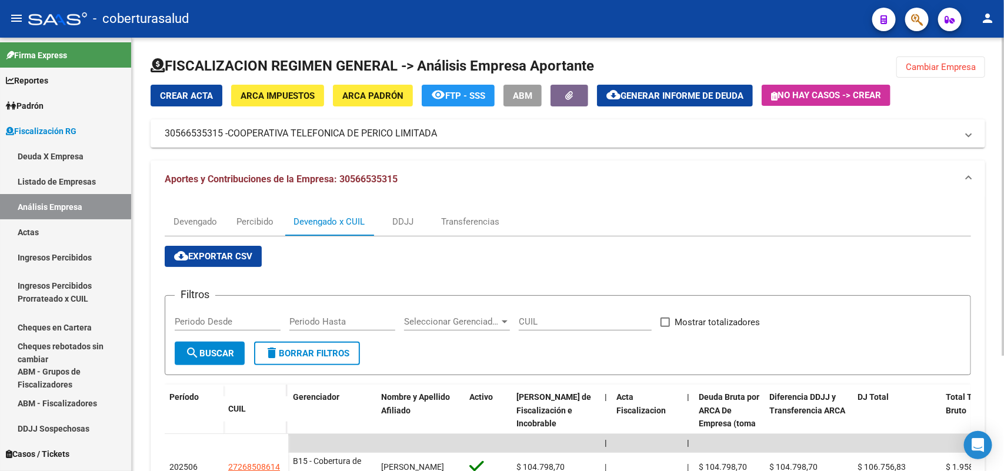
drag, startPoint x: 339, startPoint y: 179, endPoint x: 403, endPoint y: 175, distance: 63.7
click at [403, 175] on mat-panel-title "Aportes y Contribuciones de la Empresa: 30566535315" at bounding box center [561, 179] width 792 height 13
